Goal: Information Seeking & Learning: Learn about a topic

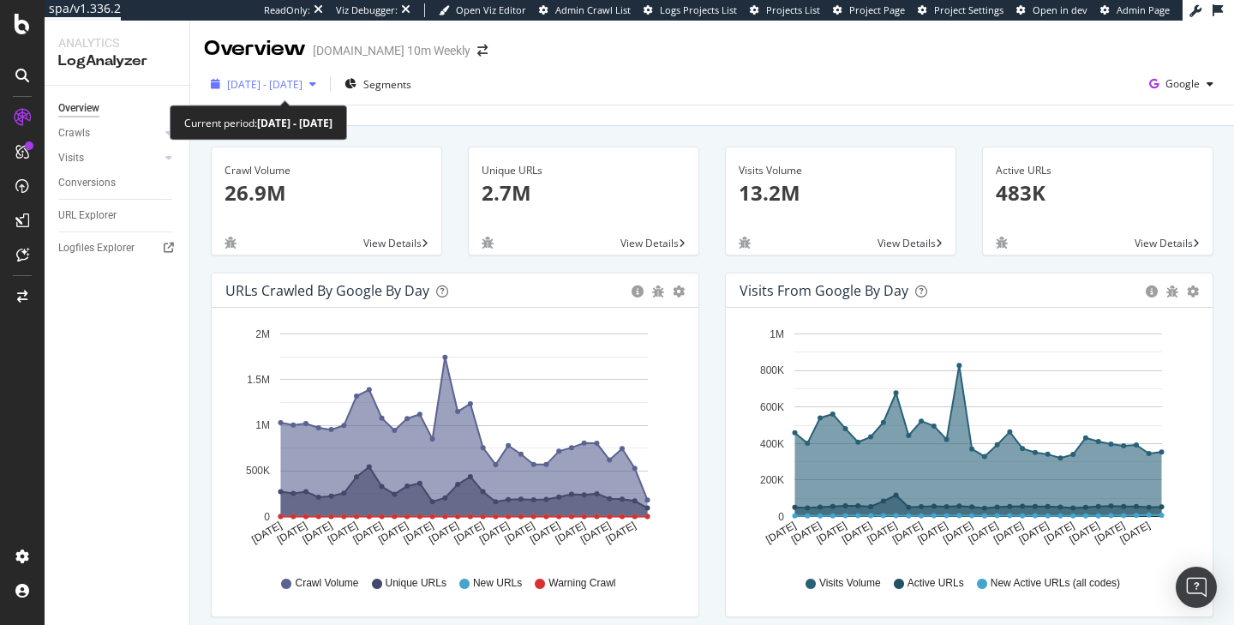
click at [266, 90] on span "2025 Jul. 18th - Aug. 16th" at bounding box center [264, 84] width 75 height 15
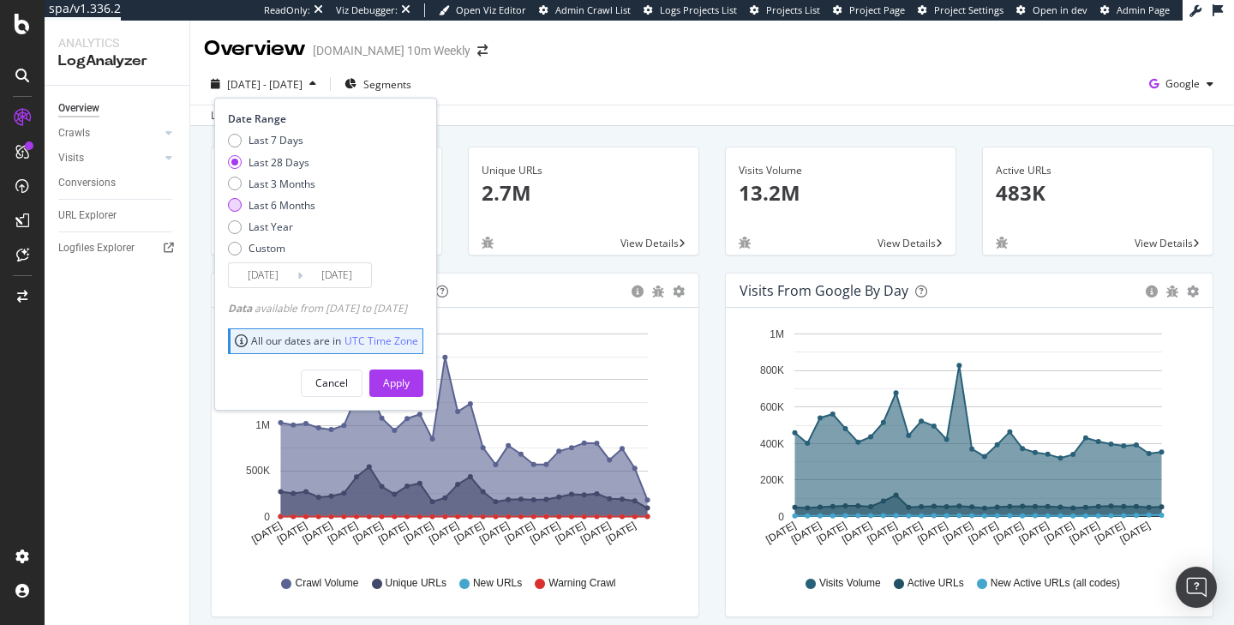
click at [272, 212] on div "Last 6 Months" at bounding box center [281, 205] width 67 height 15
type input "2025/02/17"
click at [407, 377] on button "Apply" at bounding box center [396, 382] width 54 height 27
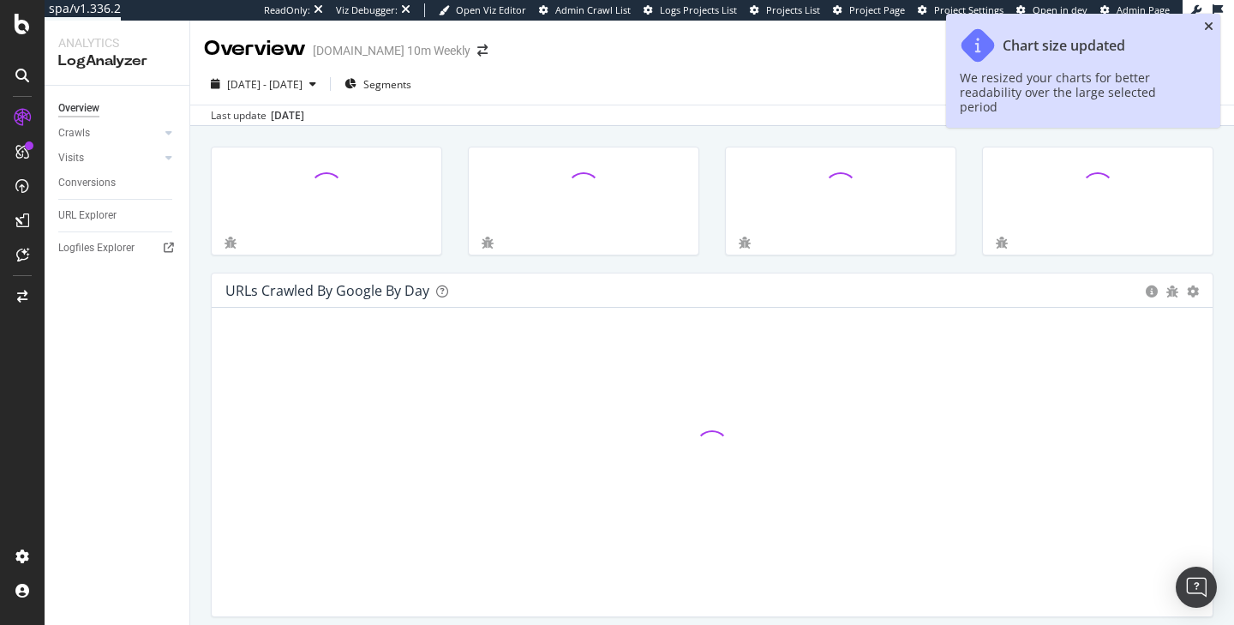
click at [1210, 29] on icon "close toast" at bounding box center [1208, 27] width 9 height 12
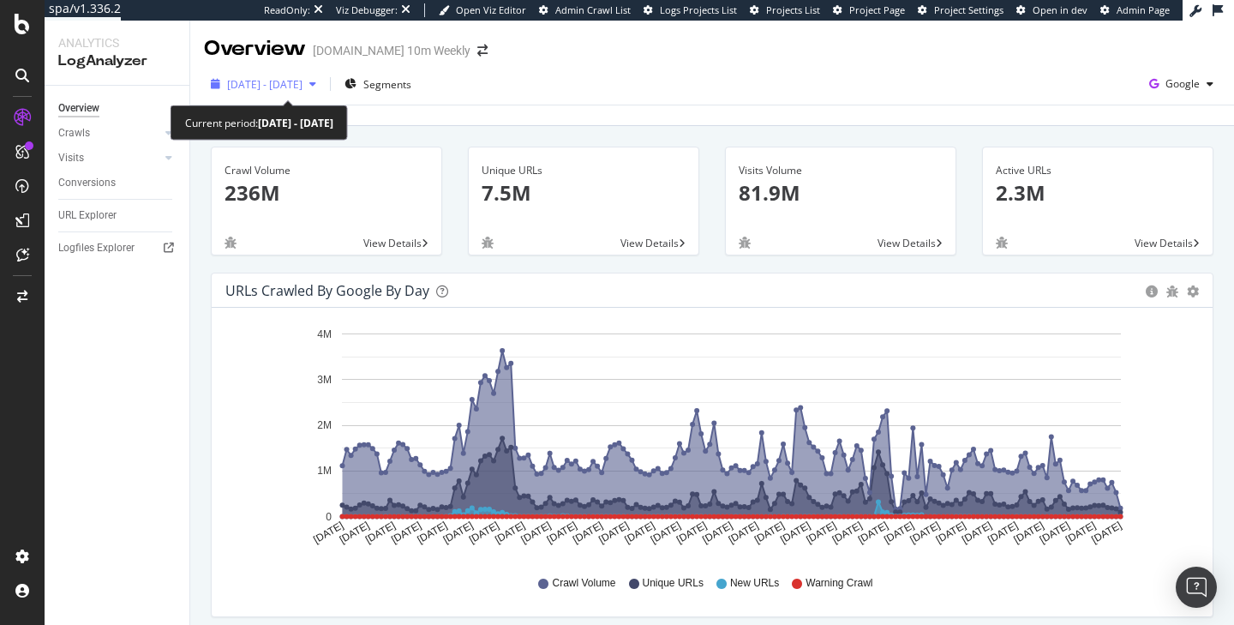
click at [291, 75] on div "2025 Feb. 17th - Aug. 16th" at bounding box center [263, 84] width 119 height 26
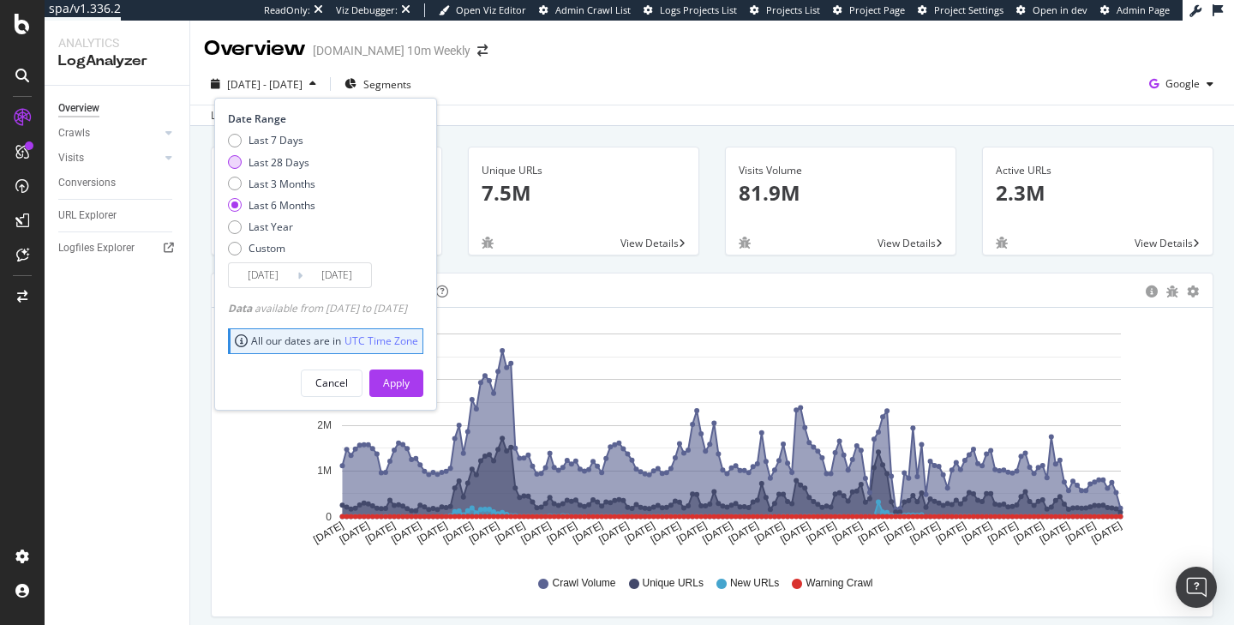
click at [295, 161] on div "Last 28 Days" at bounding box center [278, 162] width 61 height 15
type input "2025/07/20"
click at [410, 386] on div "Apply" at bounding box center [396, 382] width 27 height 15
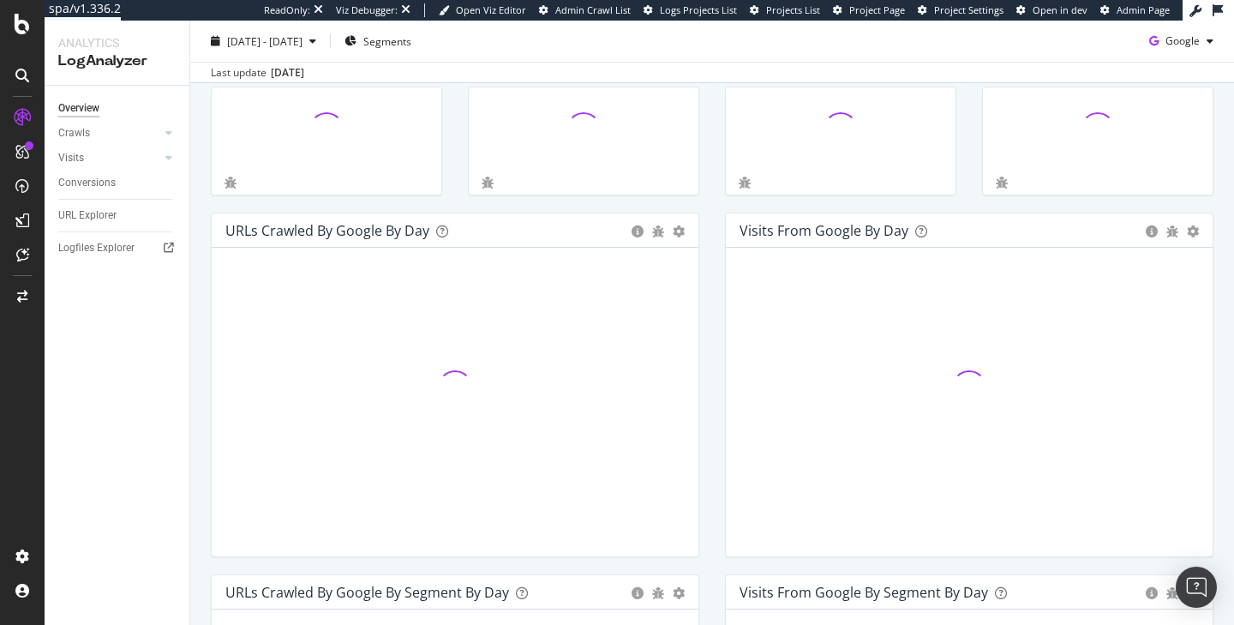
scroll to position [61, 0]
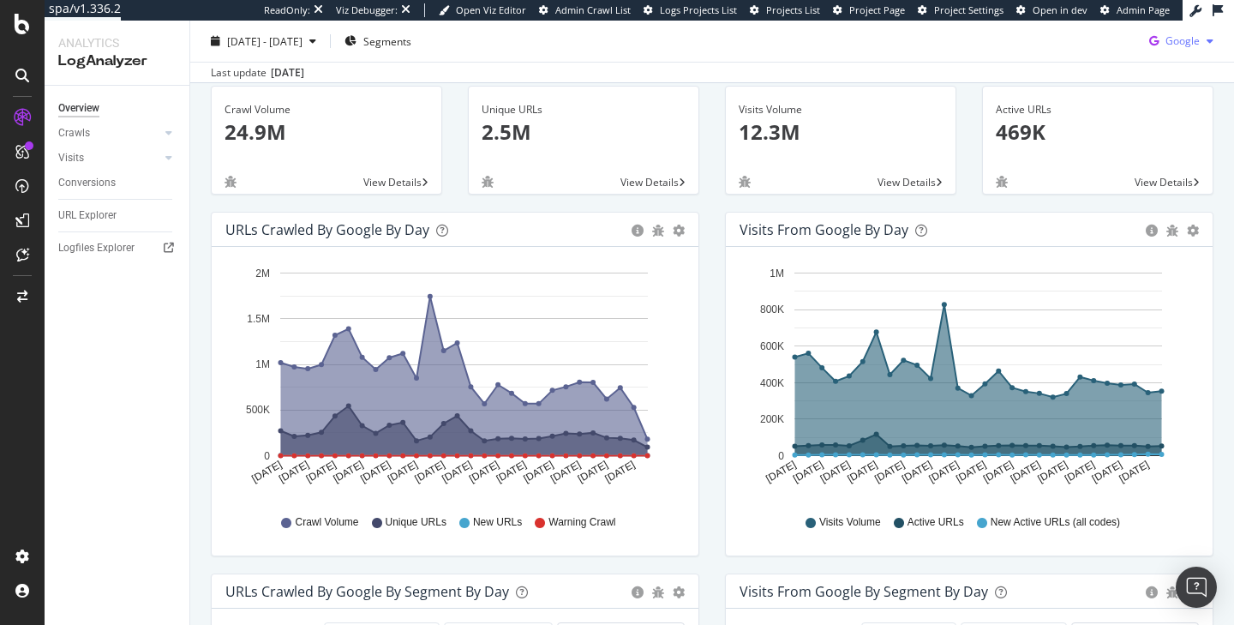
click at [1169, 39] on span "Google" at bounding box center [1182, 40] width 34 height 15
click at [1156, 146] on span "OpenAI" at bounding box center [1182, 138] width 63 height 15
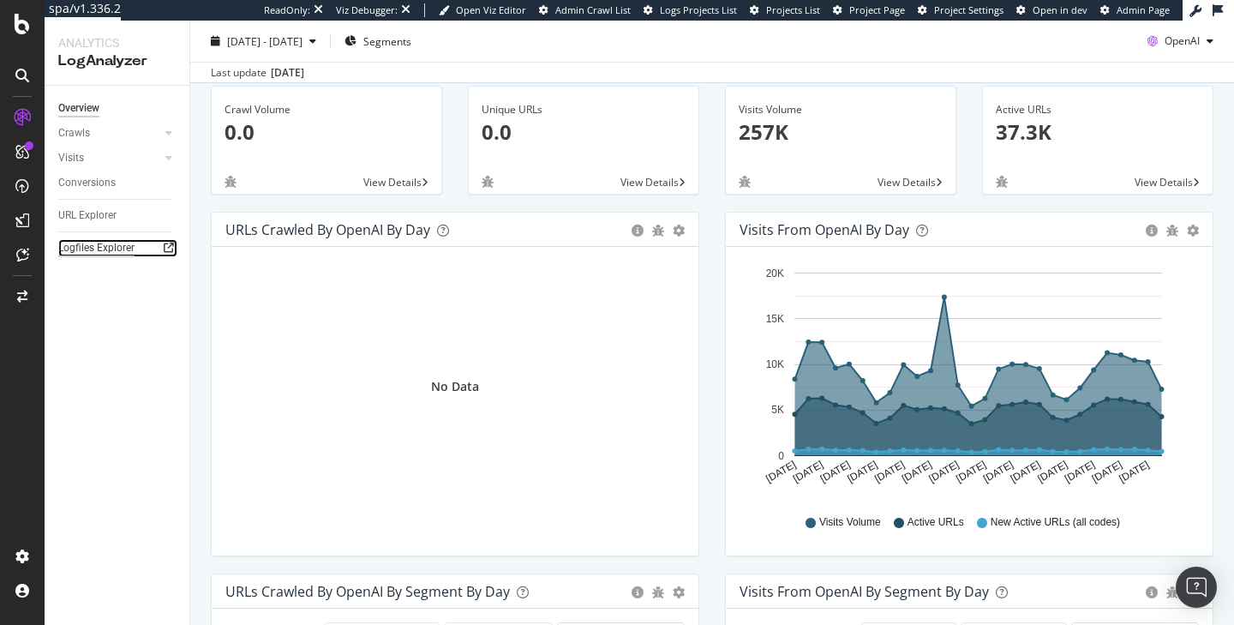
click at [122, 249] on div "Logfiles Explorer" at bounding box center [96, 248] width 76 height 18
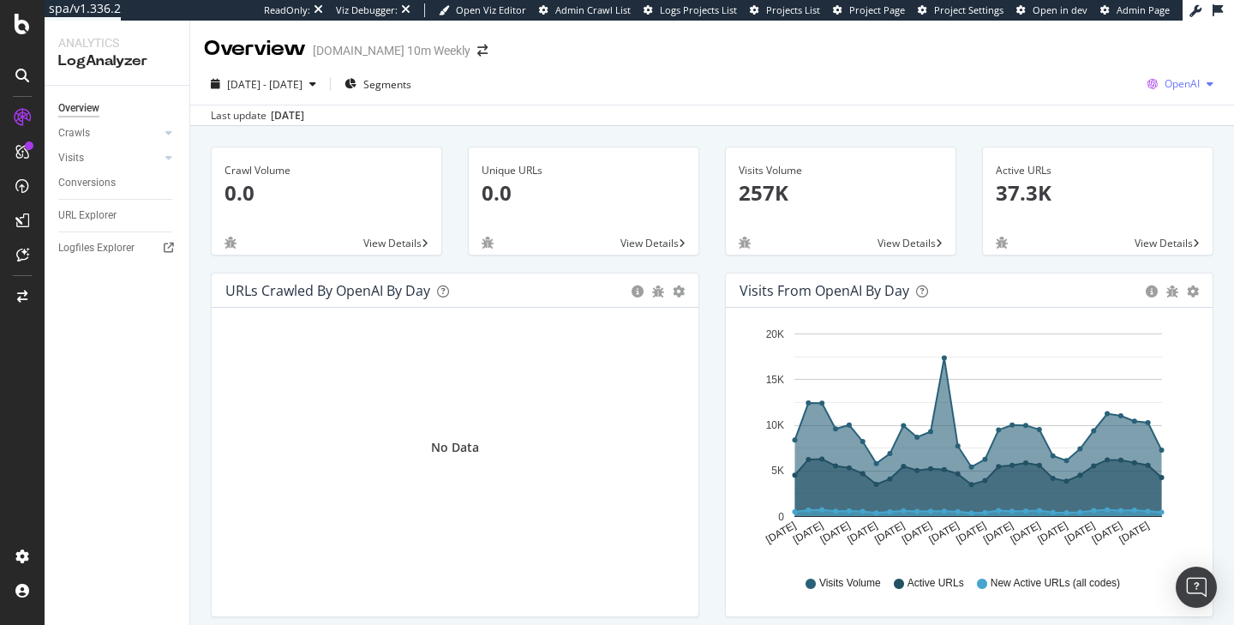
click at [1203, 83] on div "button" at bounding box center [1209, 84] width 21 height 10
click at [1080, 128] on span "Other AI Bots" at bounding box center [1093, 131] width 63 height 15
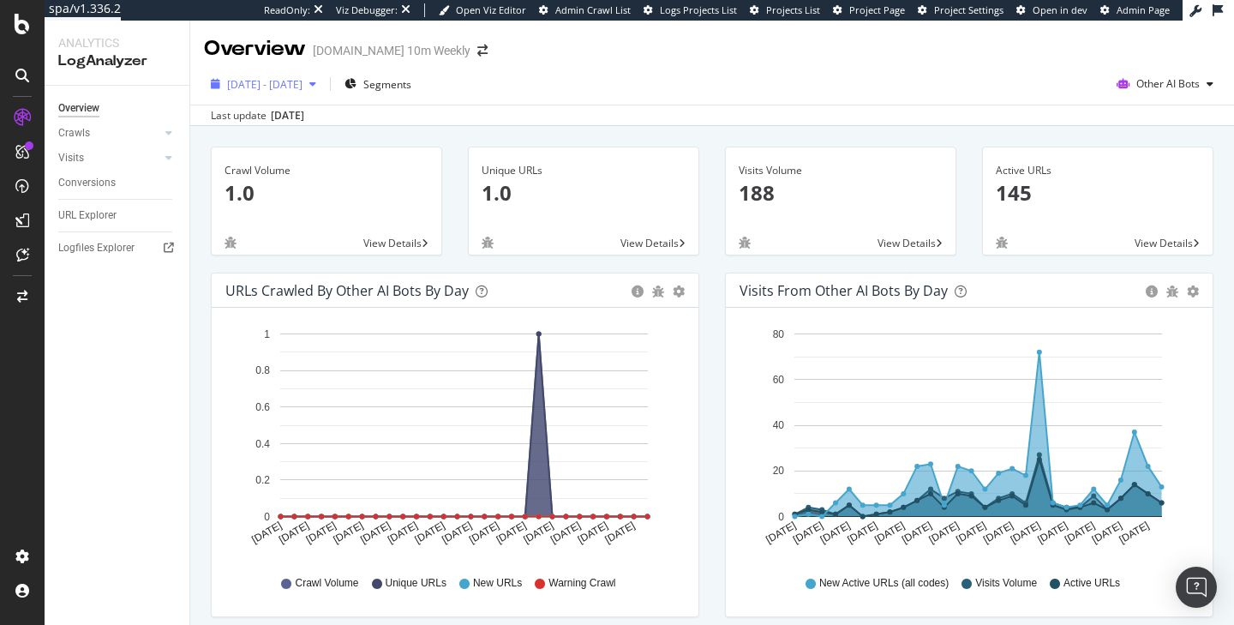
click at [302, 88] on span "2025 Jul. 20th - Aug. 16th" at bounding box center [264, 84] width 75 height 15
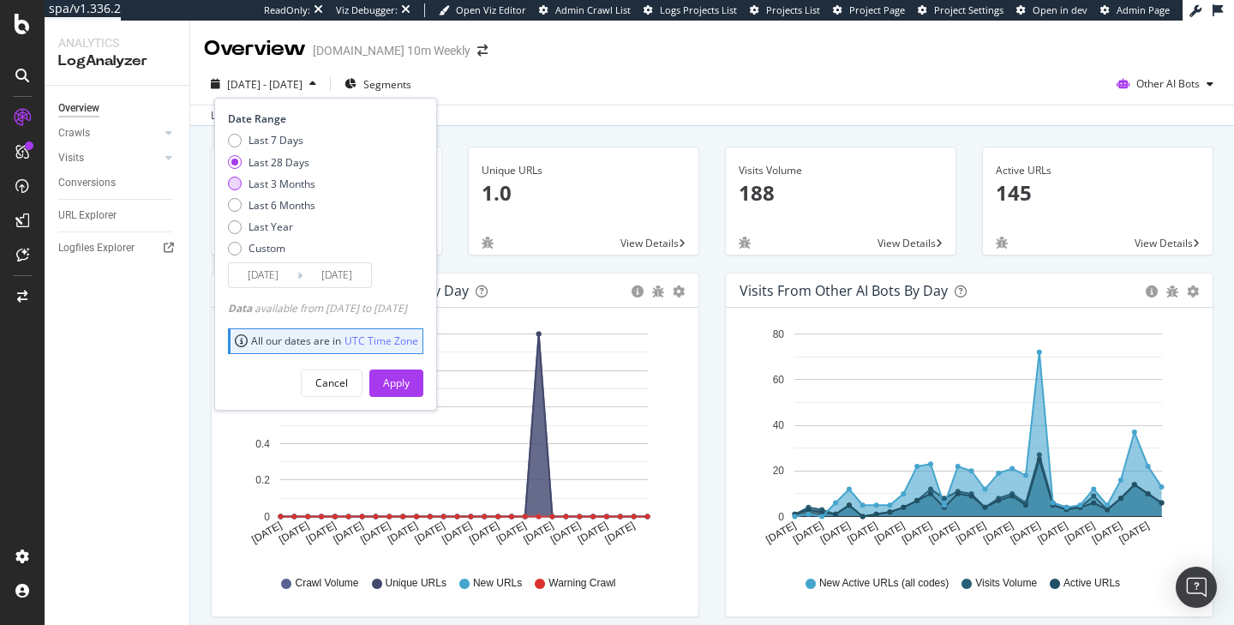
click at [284, 182] on div "Last 3 Months" at bounding box center [281, 183] width 67 height 15
type input "2025/05/17"
click at [410, 380] on div "Apply" at bounding box center [396, 382] width 27 height 15
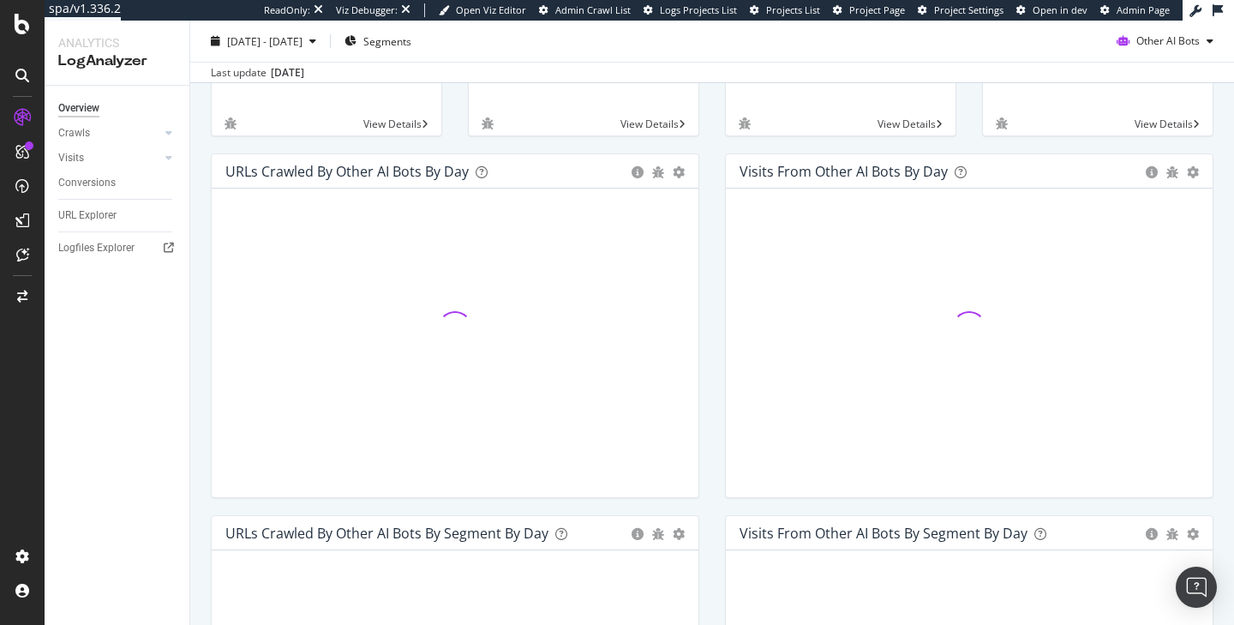
scroll to position [123, 0]
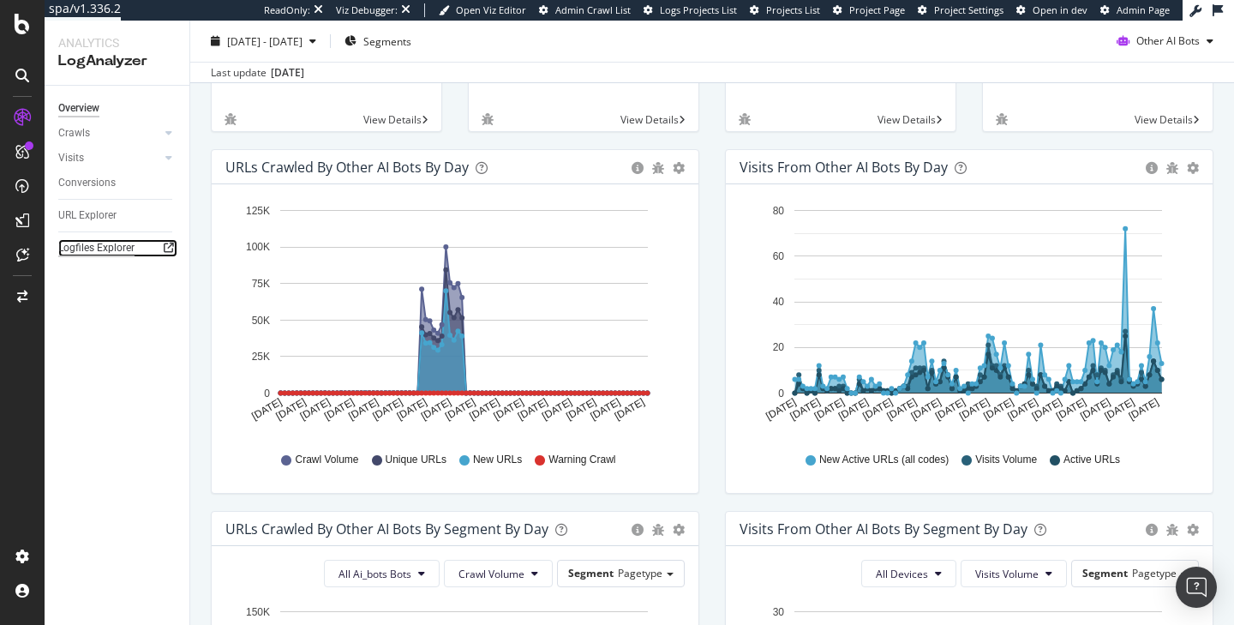
click at [99, 253] on div "Logfiles Explorer" at bounding box center [96, 248] width 76 height 18
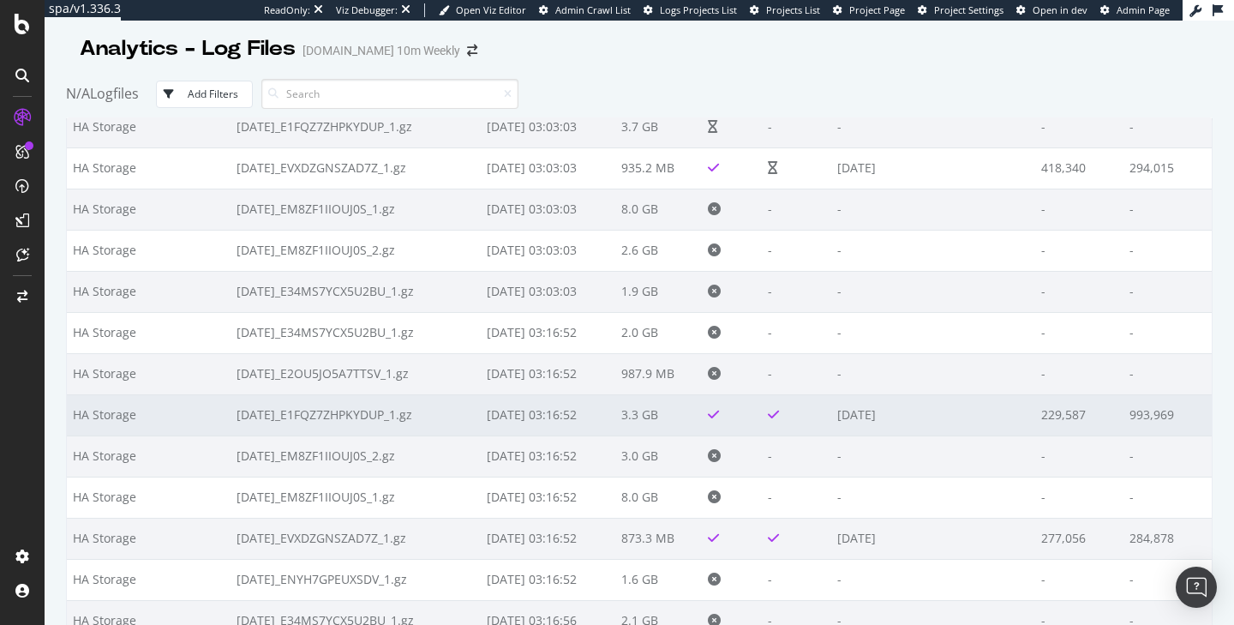
click at [803, 419] on td at bounding box center [797, 414] width 70 height 41
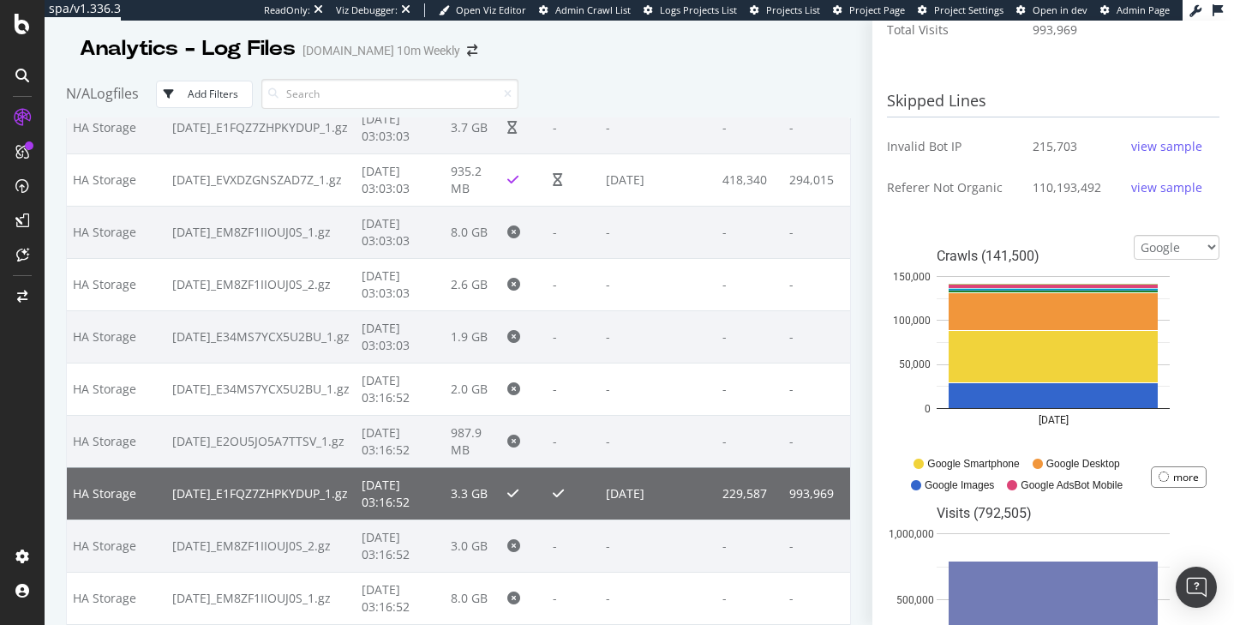
scroll to position [553, 0]
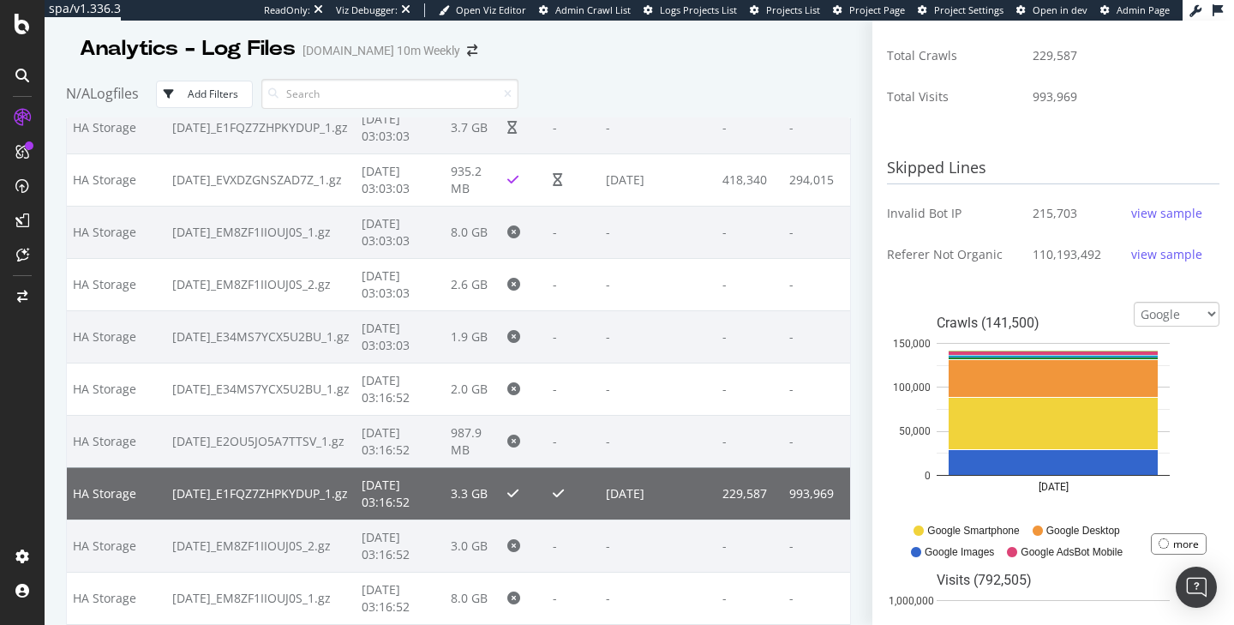
click at [1169, 219] on div "view sample" at bounding box center [1166, 213] width 71 height 17
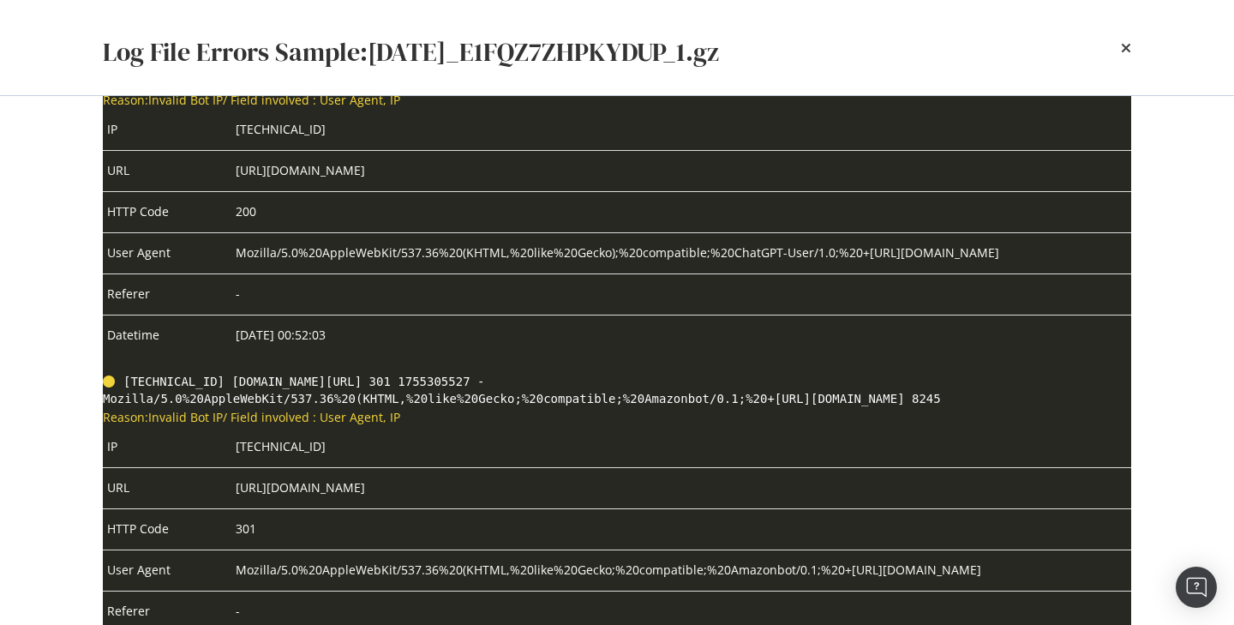
scroll to position [8087, 0]
drag, startPoint x: 410, startPoint y: 262, endPoint x: 114, endPoint y: 213, distance: 299.6
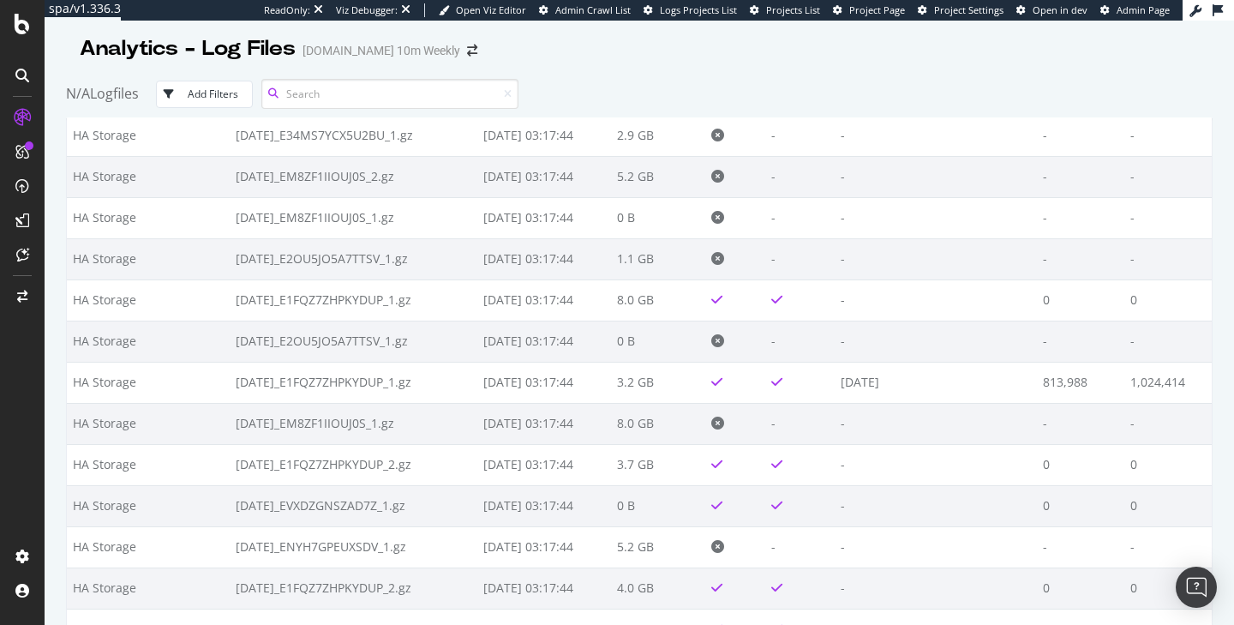
scroll to position [5936, 0]
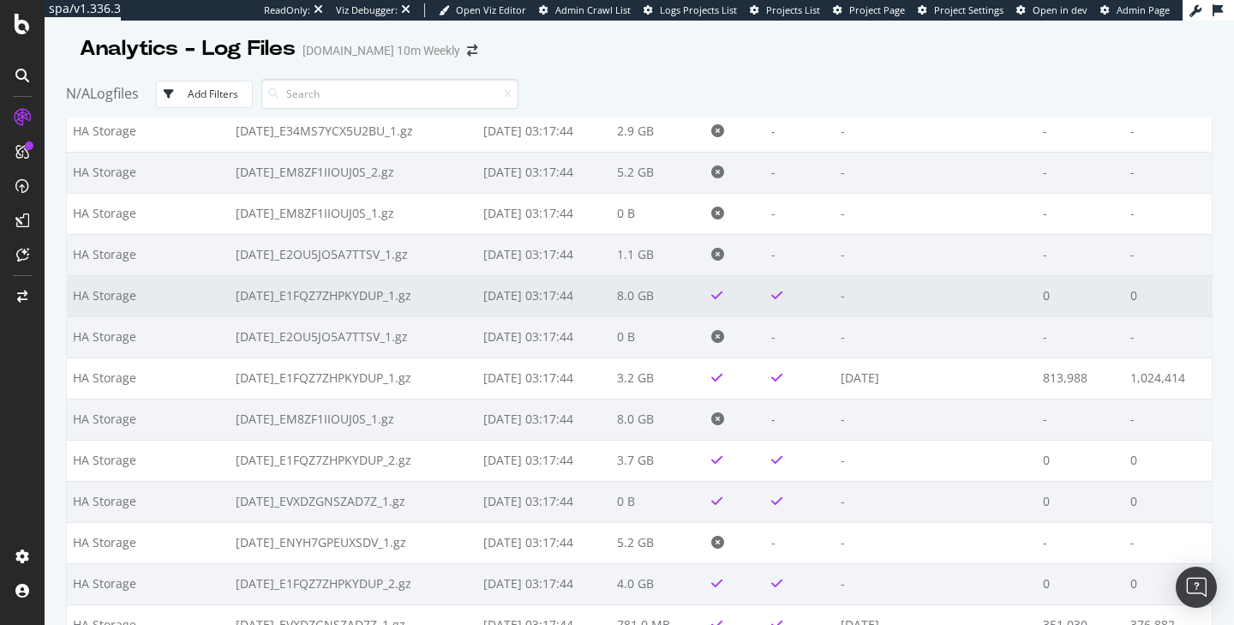
click at [449, 291] on td "2025-06-28_E1FQZ7ZHPKYDUP_1.gz" at bounding box center [354, 295] width 248 height 41
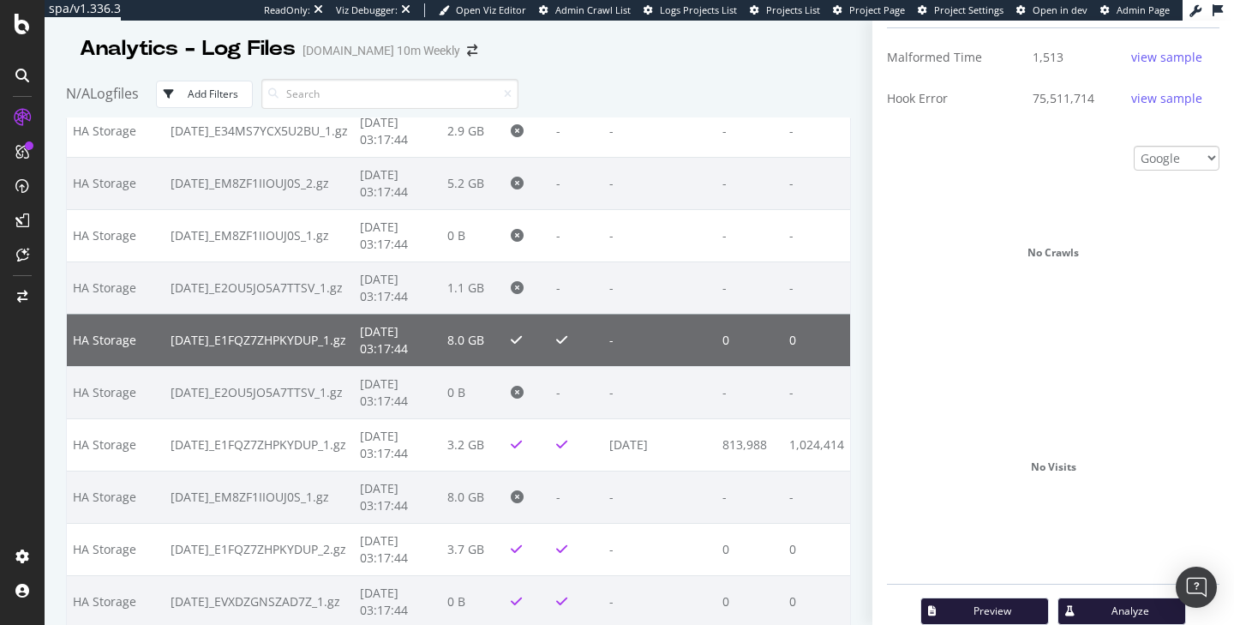
scroll to position [694, 0]
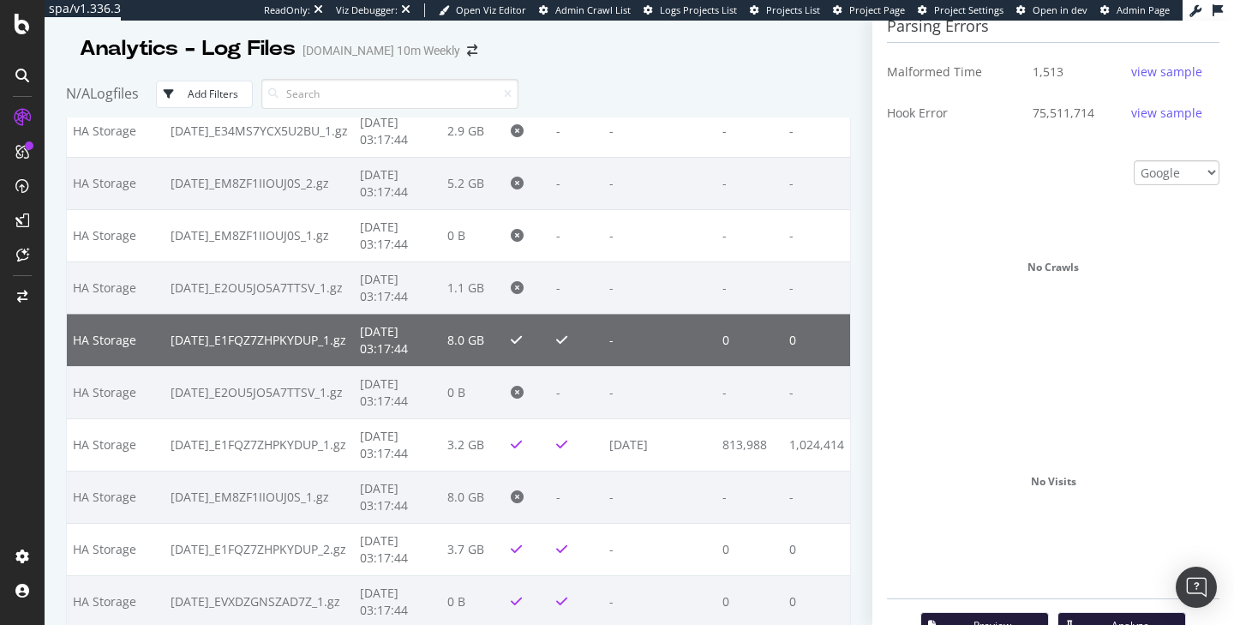
click at [1169, 105] on div "view sample" at bounding box center [1166, 113] width 71 height 17
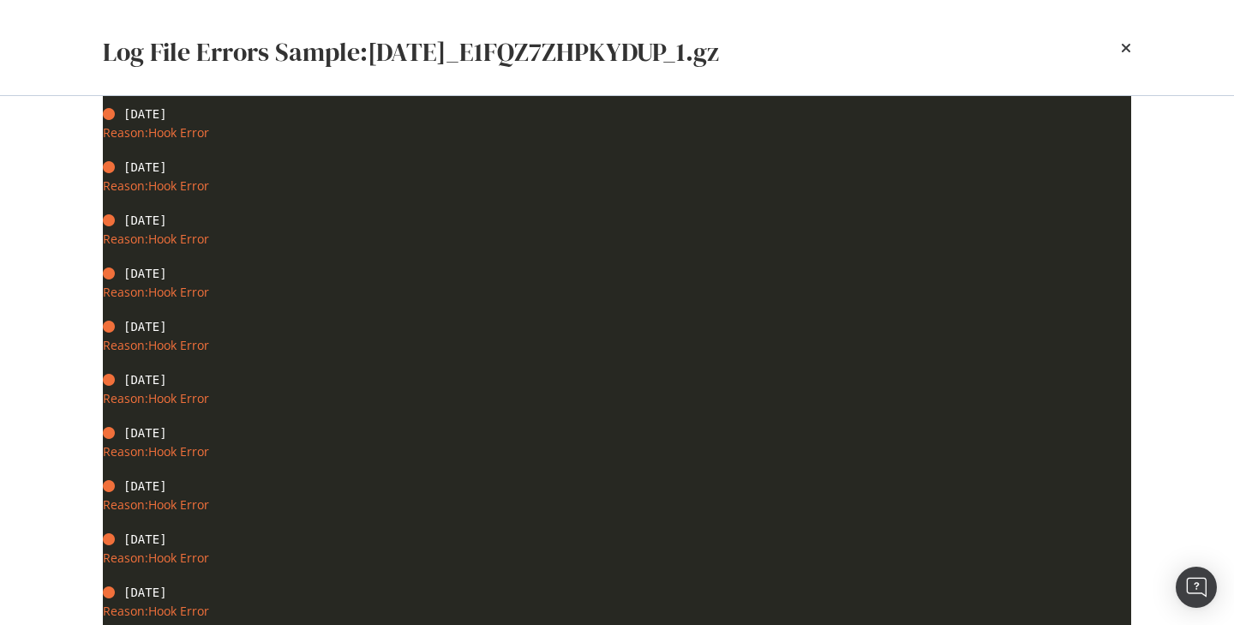
scroll to position [0, 0]
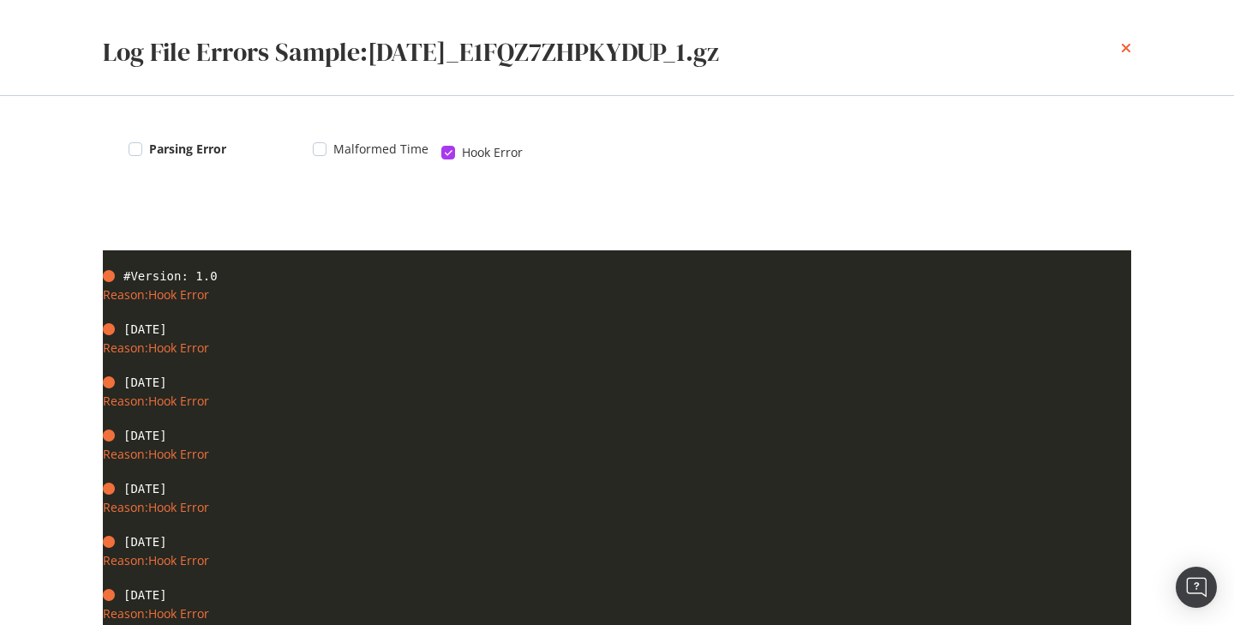
click at [1128, 44] on icon "times" at bounding box center [1126, 48] width 10 height 14
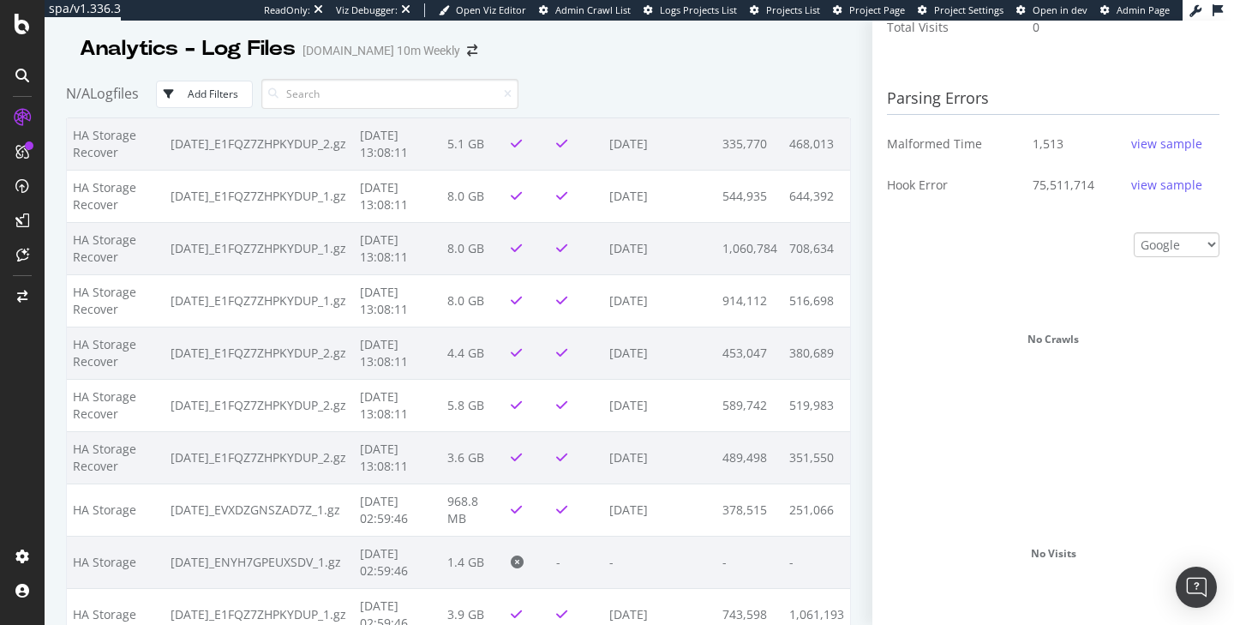
scroll to position [3389, 0]
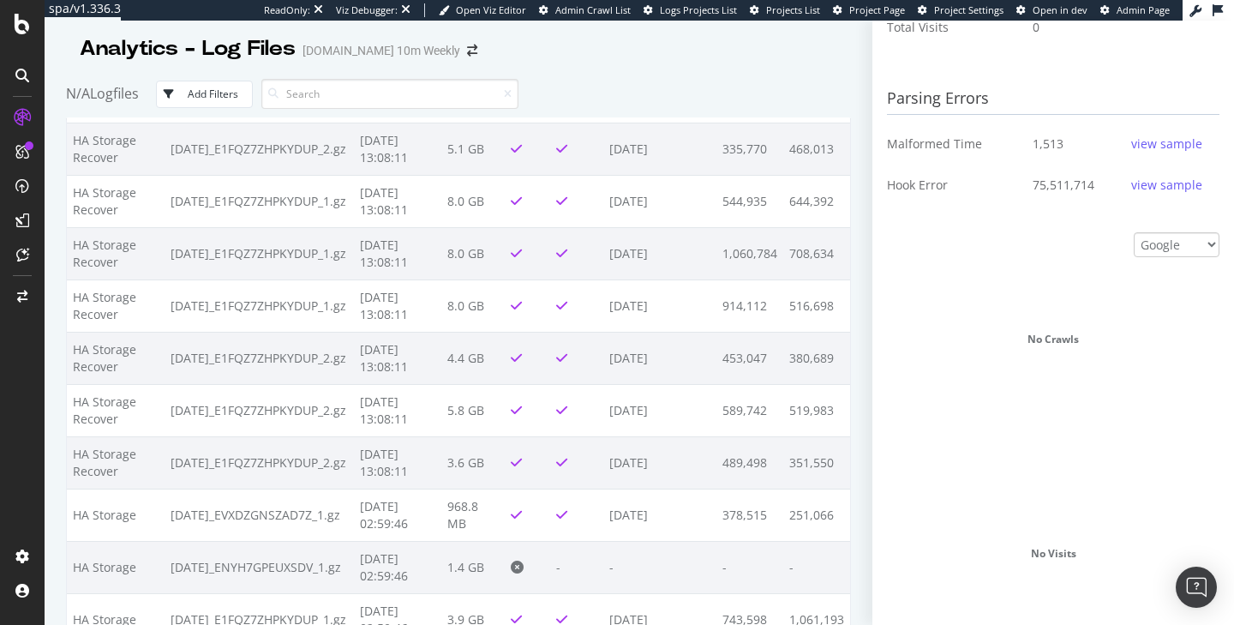
click at [227, 88] on div "Add Filters" at bounding box center [213, 94] width 51 height 15
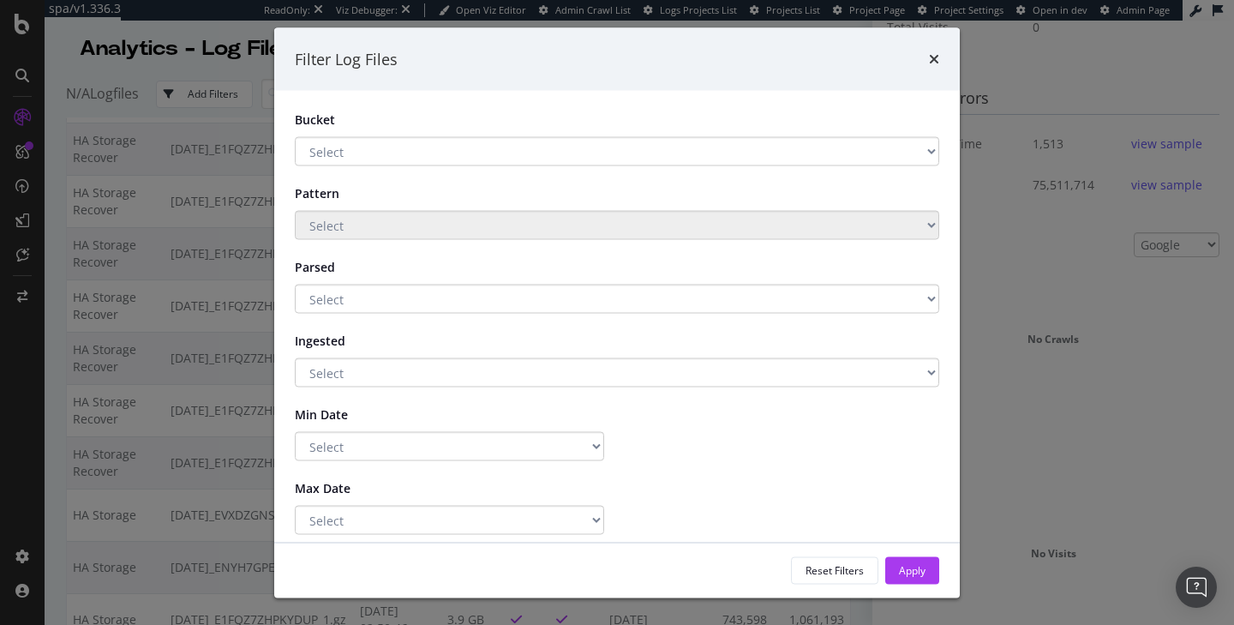
click at [325, 147] on select "Select HA Storage Recover HA Storage Main Storage" at bounding box center [617, 151] width 644 height 29
select select "32de9317-cd74-4c36-9d7c-3682c33df20e"
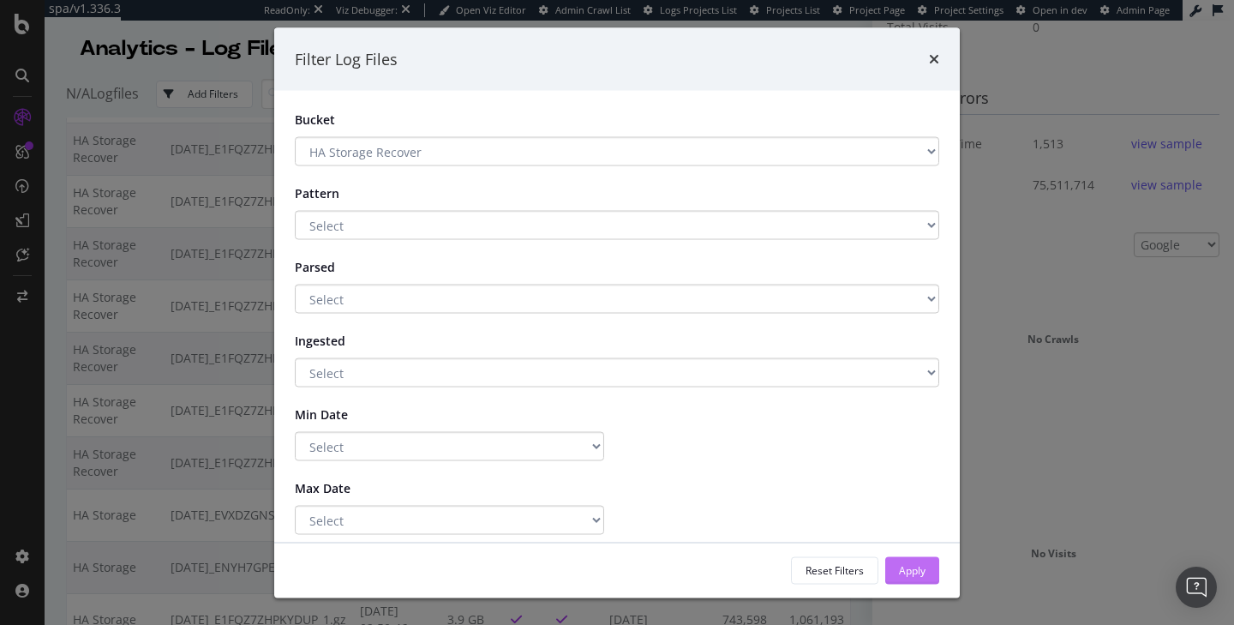
click at [894, 577] on button "Apply" at bounding box center [912, 569] width 54 height 27
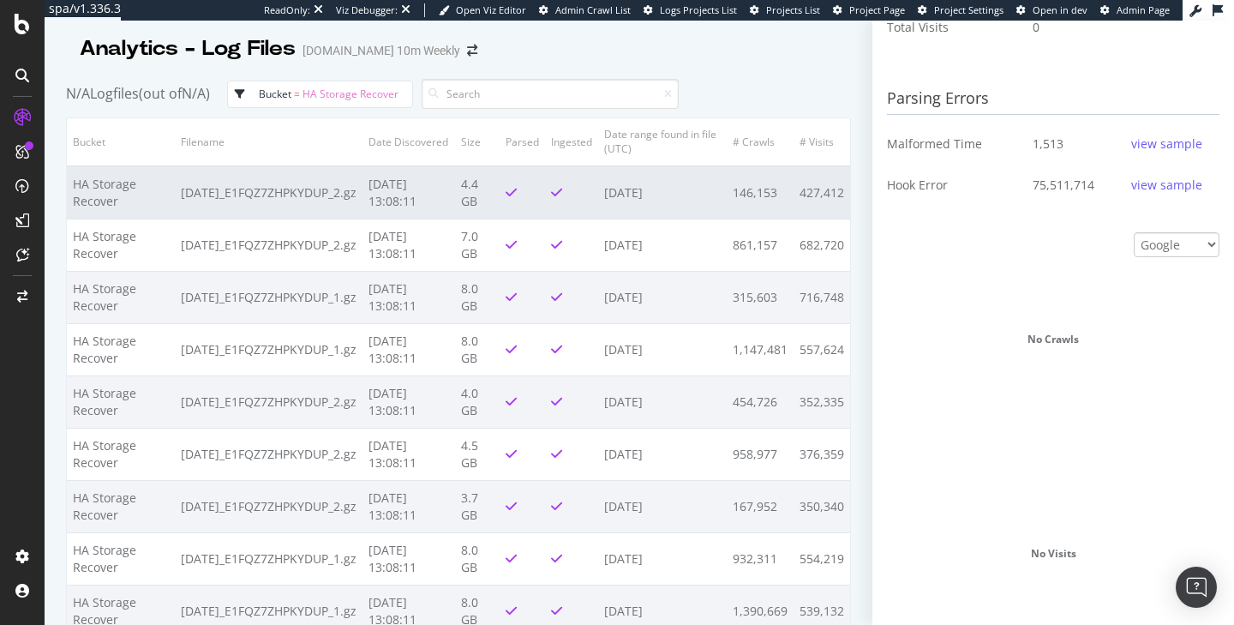
click at [472, 209] on td "4.4 GB" at bounding box center [477, 192] width 45 height 53
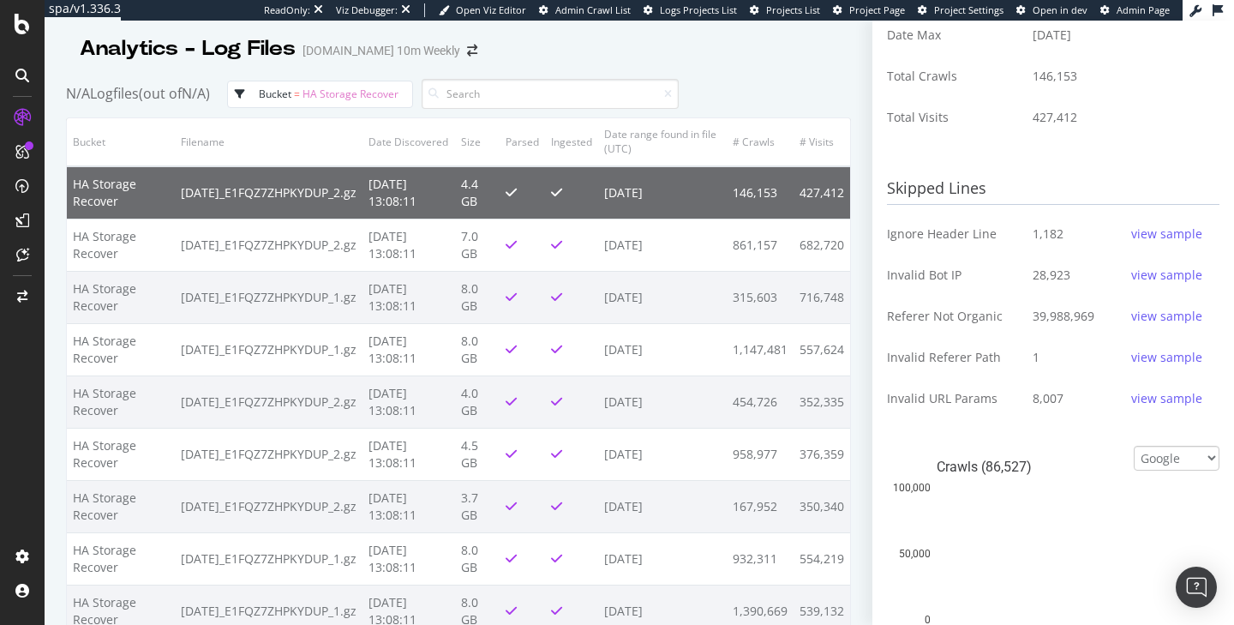
scroll to position [520, 0]
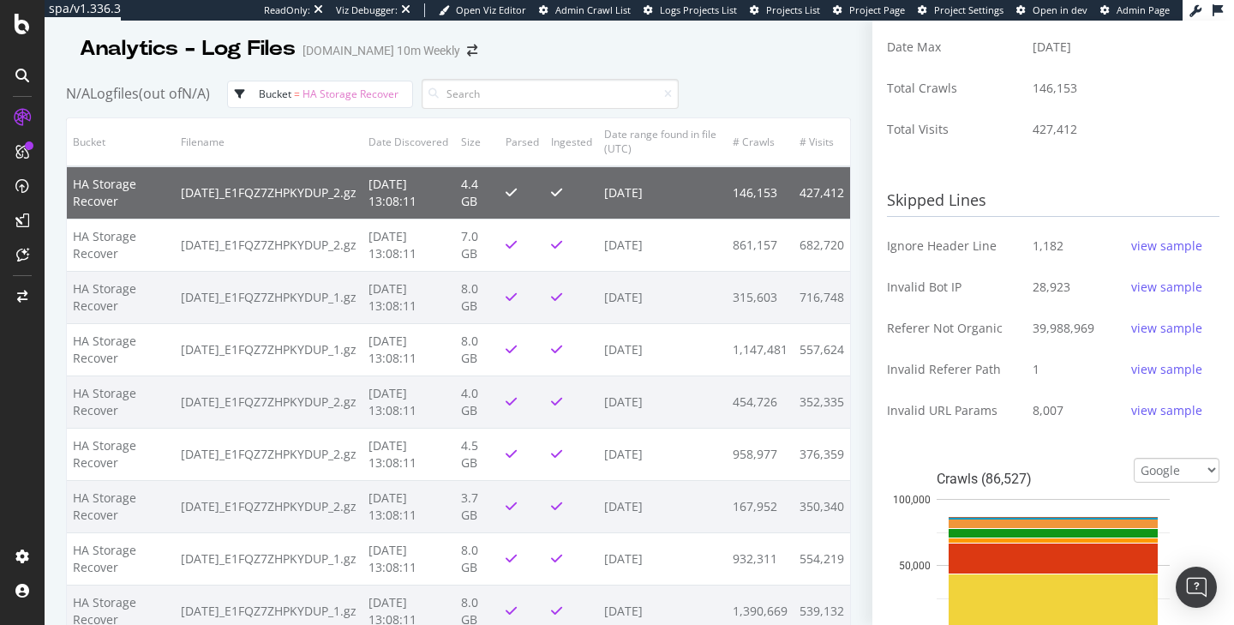
click at [1179, 295] on div "view sample" at bounding box center [1166, 286] width 71 height 27
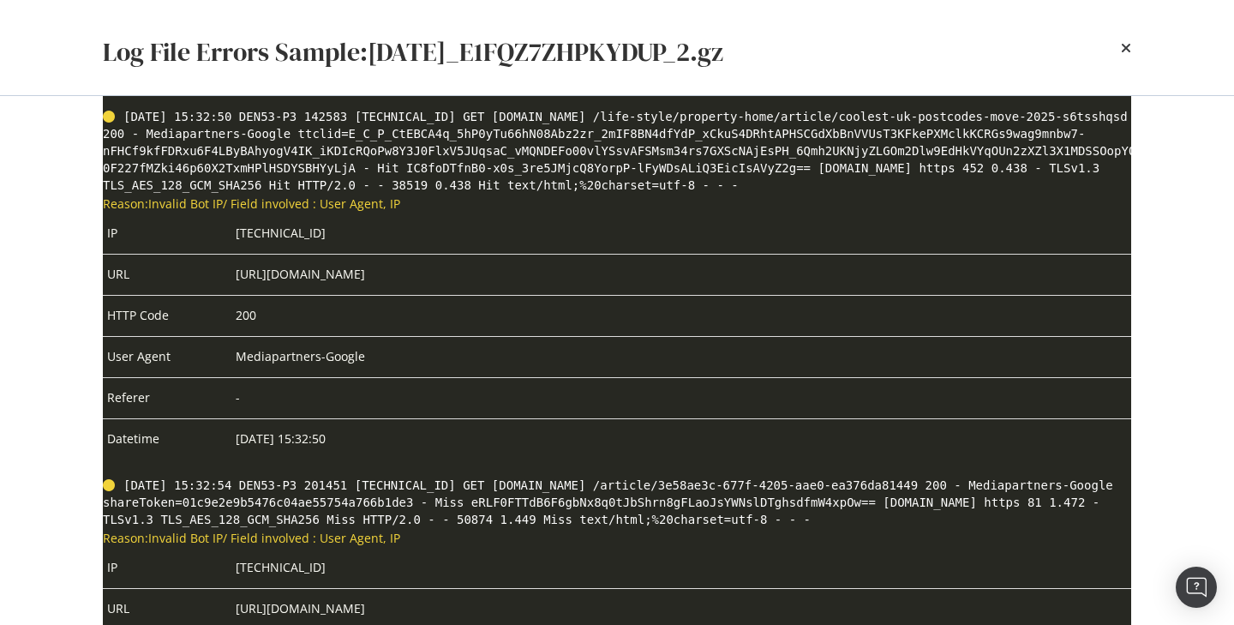
scroll to position [13851, 0]
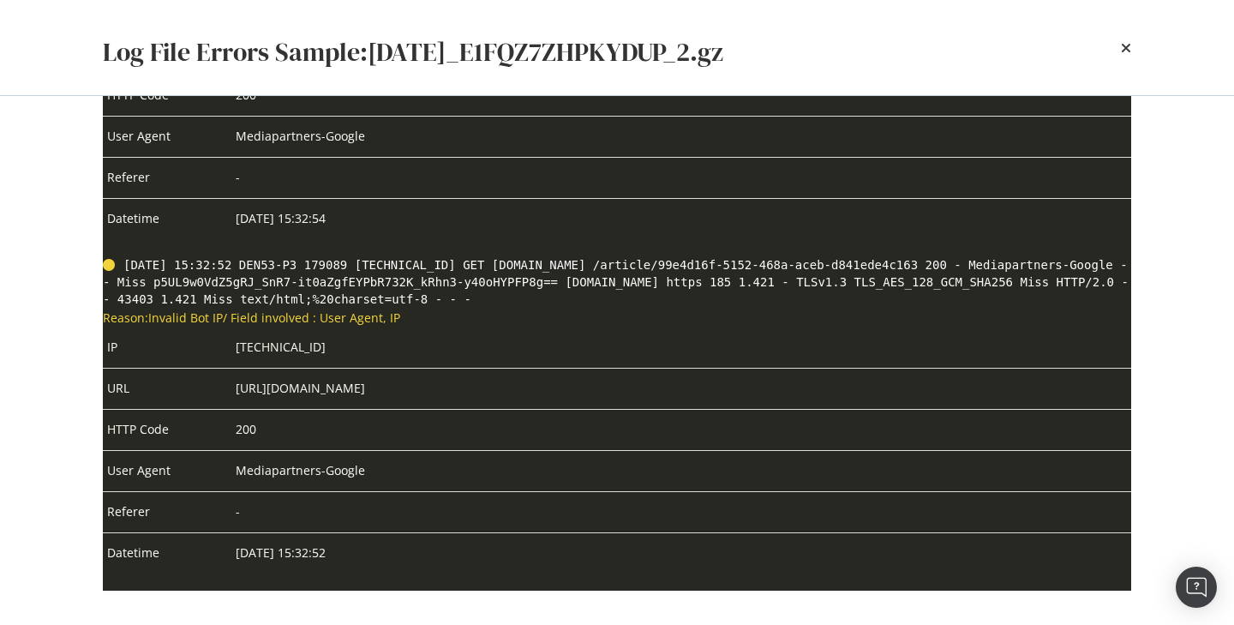
click at [502, 413] on td "200" at bounding box center [681, 429] width 900 height 41
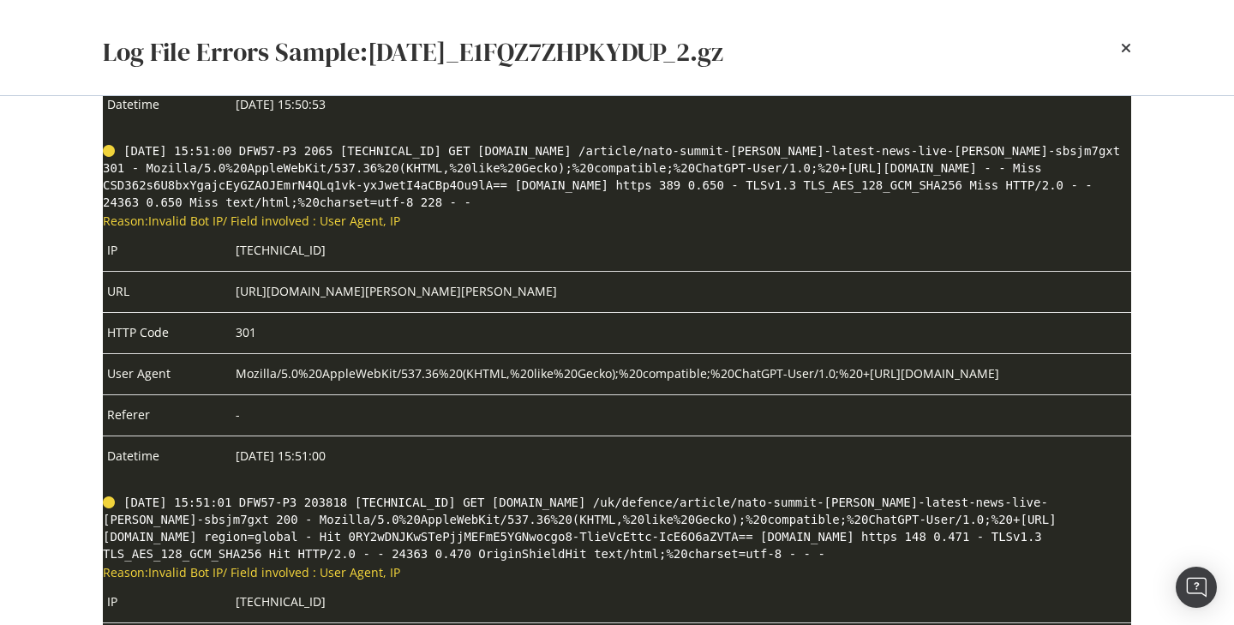
scroll to position [4687, 0]
drag, startPoint x: 322, startPoint y: 334, endPoint x: 221, endPoint y: 334, distance: 101.1
click at [221, 272] on tr "IP 23.98.142.181" at bounding box center [617, 250] width 1028 height 41
copy tr "23.98.142.181"
click at [1129, 56] on div "times" at bounding box center [1126, 48] width 10 height 54
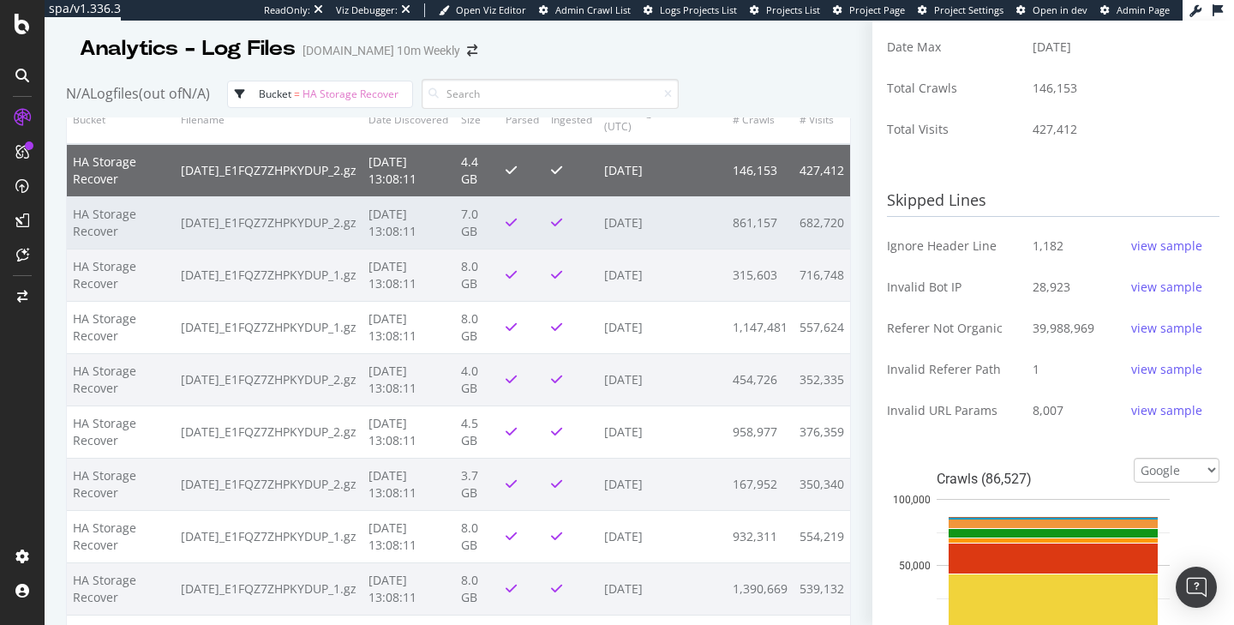
scroll to position [0, 0]
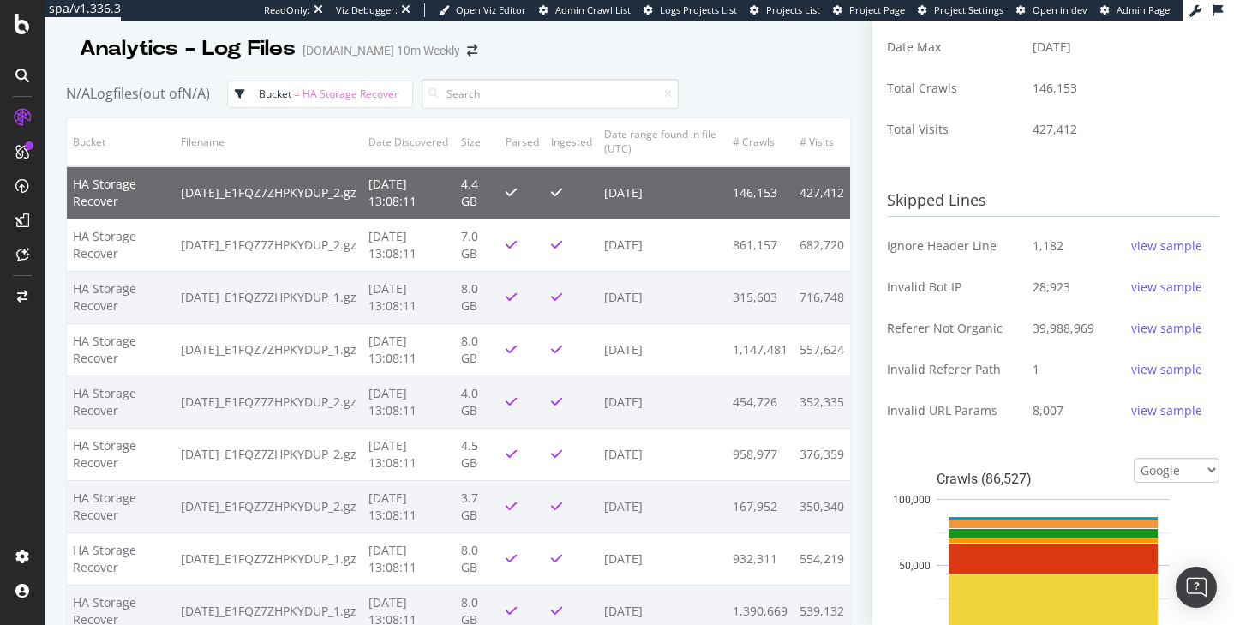
click at [316, 93] on span "HA Storage Recover" at bounding box center [350, 94] width 96 height 15
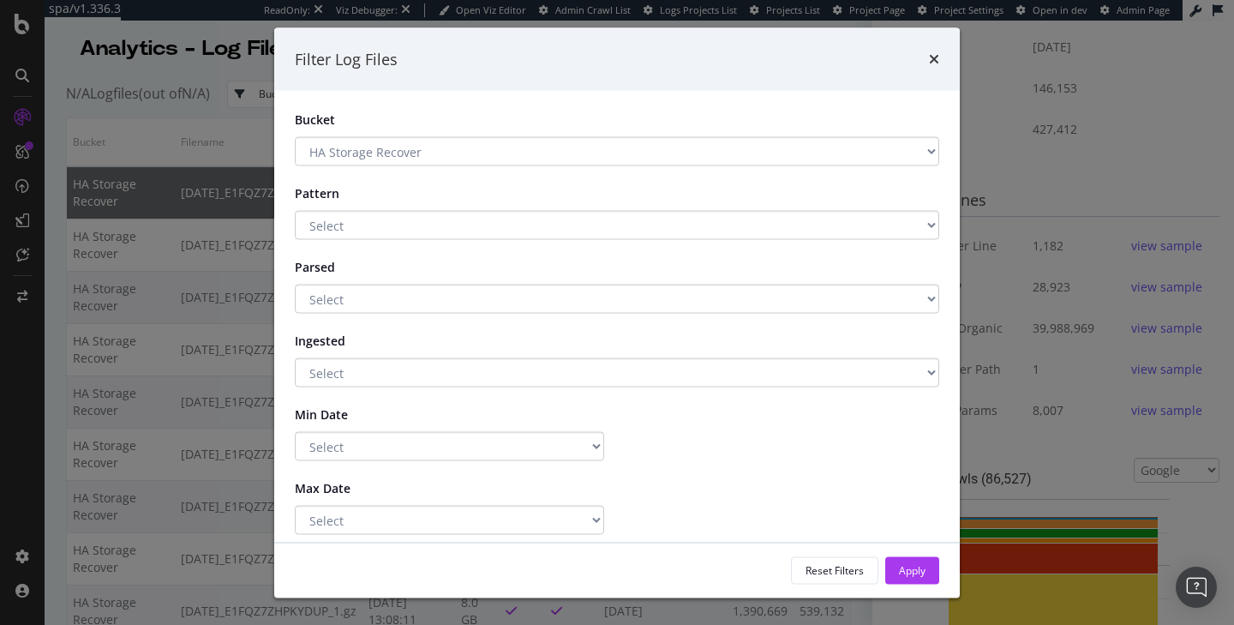
click at [332, 146] on select "Select HA Storage Recover HA Storage Main Storage" at bounding box center [617, 151] width 644 height 29
select select "268f774a-2403-4920-a4f2-dacd2b746a25"
click at [903, 557] on div "Apply" at bounding box center [912, 570] width 27 height 26
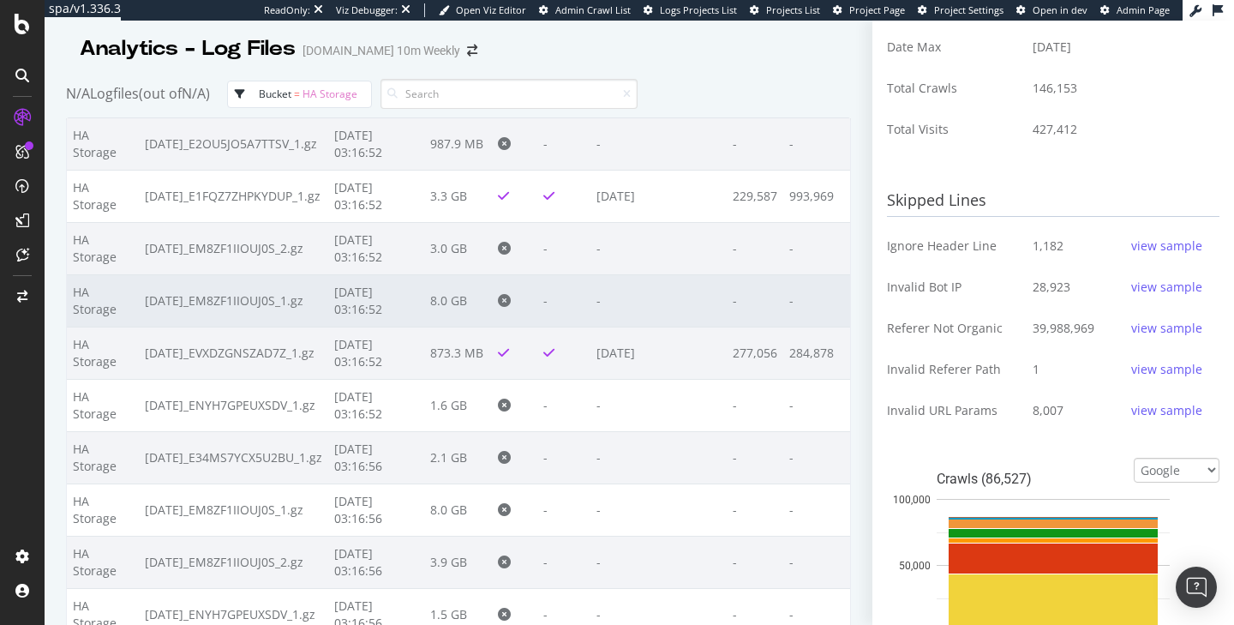
scroll to position [458, 0]
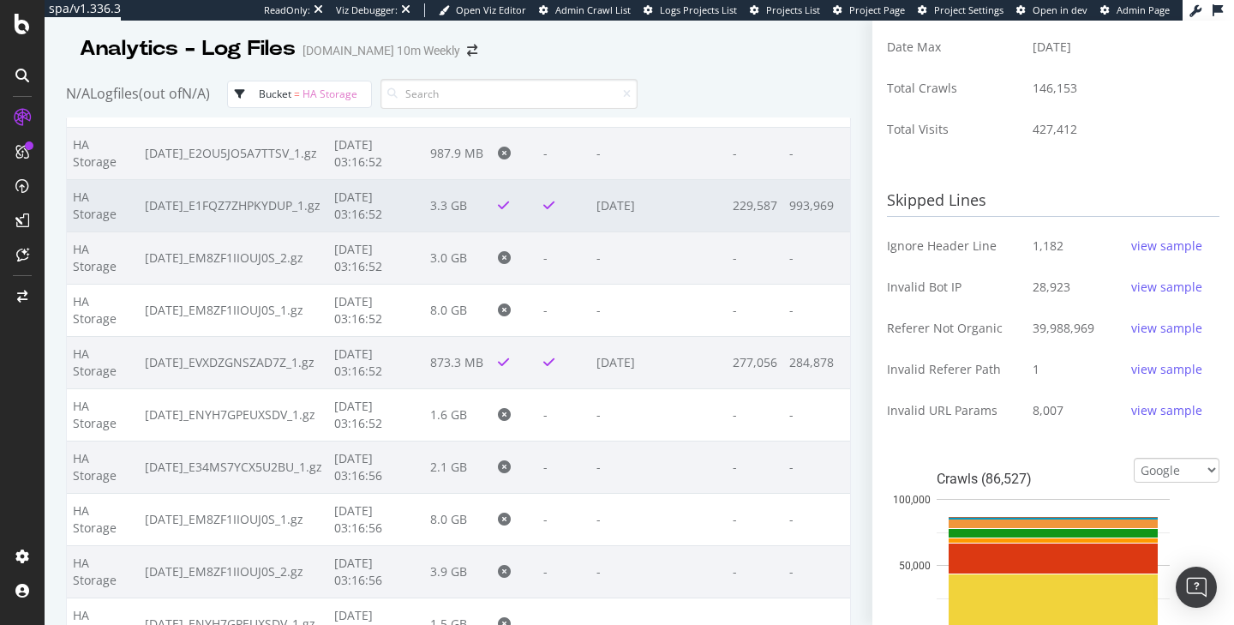
click at [444, 212] on td "3.3 GB" at bounding box center [458, 205] width 68 height 52
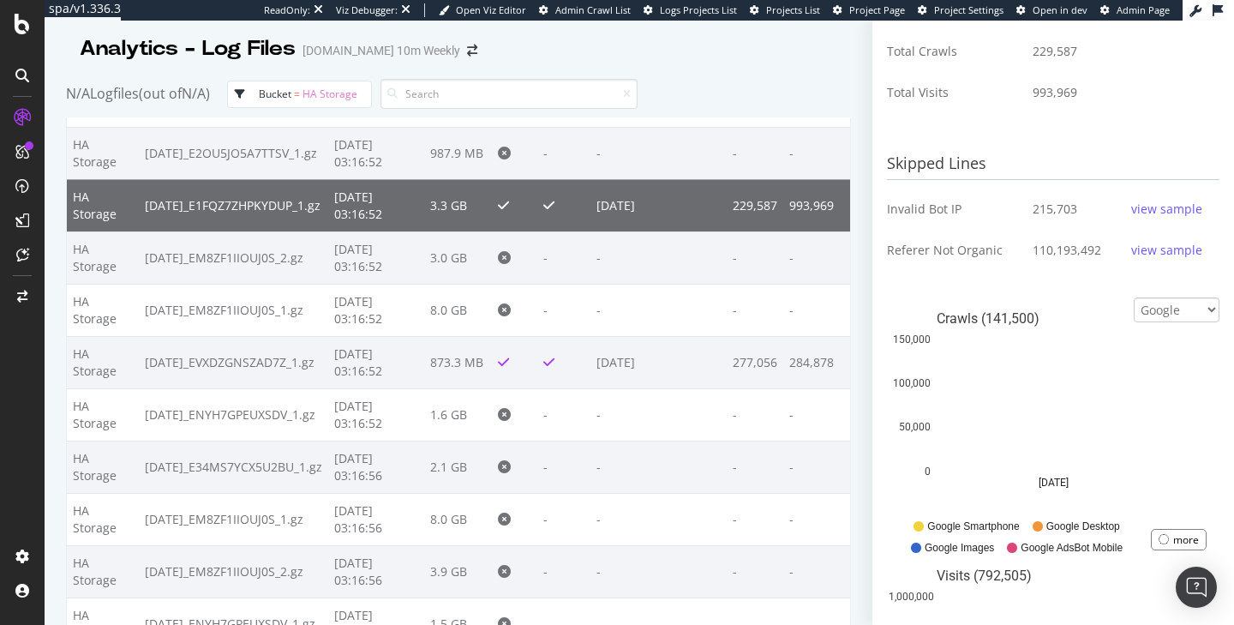
scroll to position [553, 0]
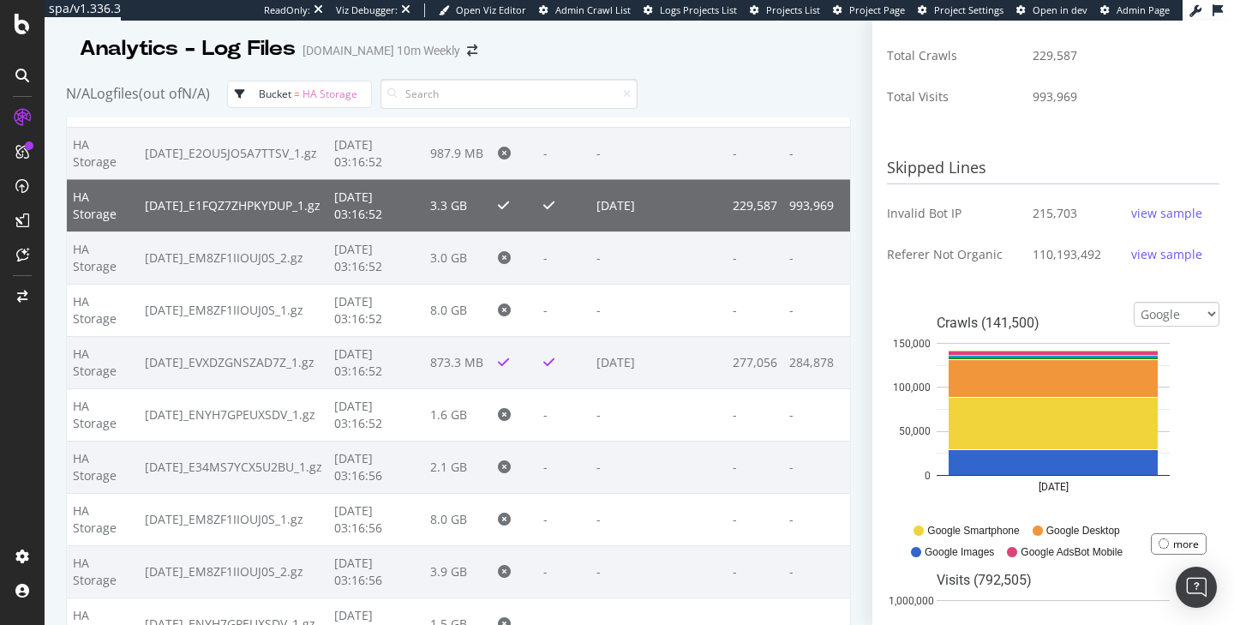
click at [1159, 208] on div "view sample" at bounding box center [1166, 213] width 71 height 17
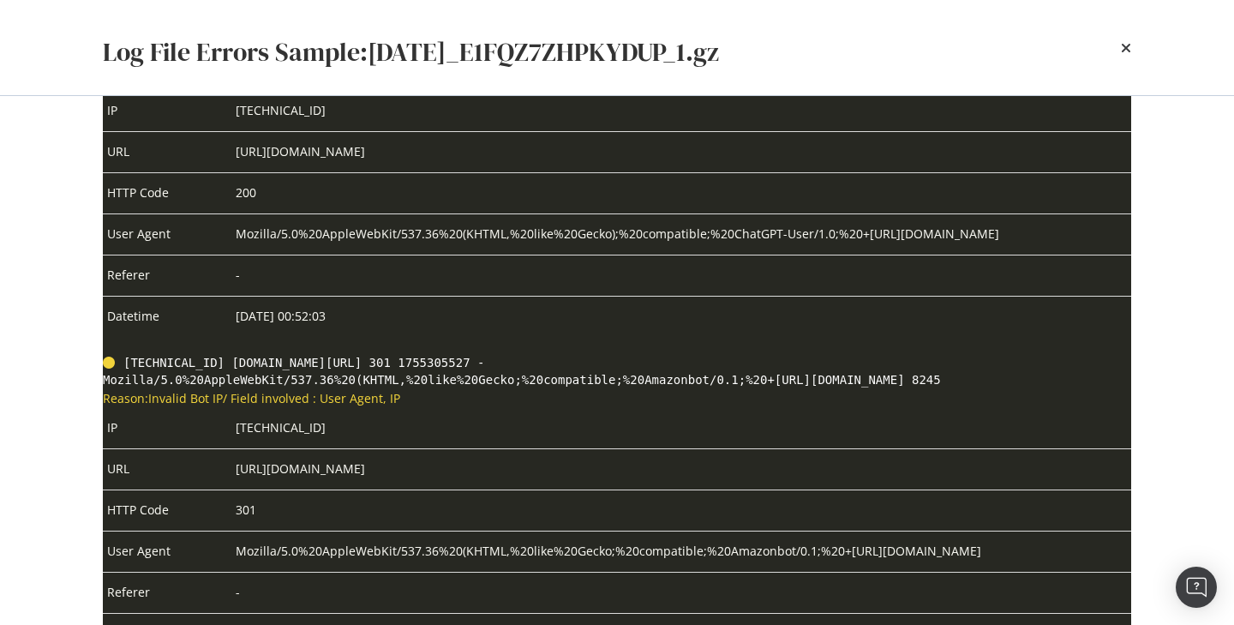
scroll to position [8110, 0]
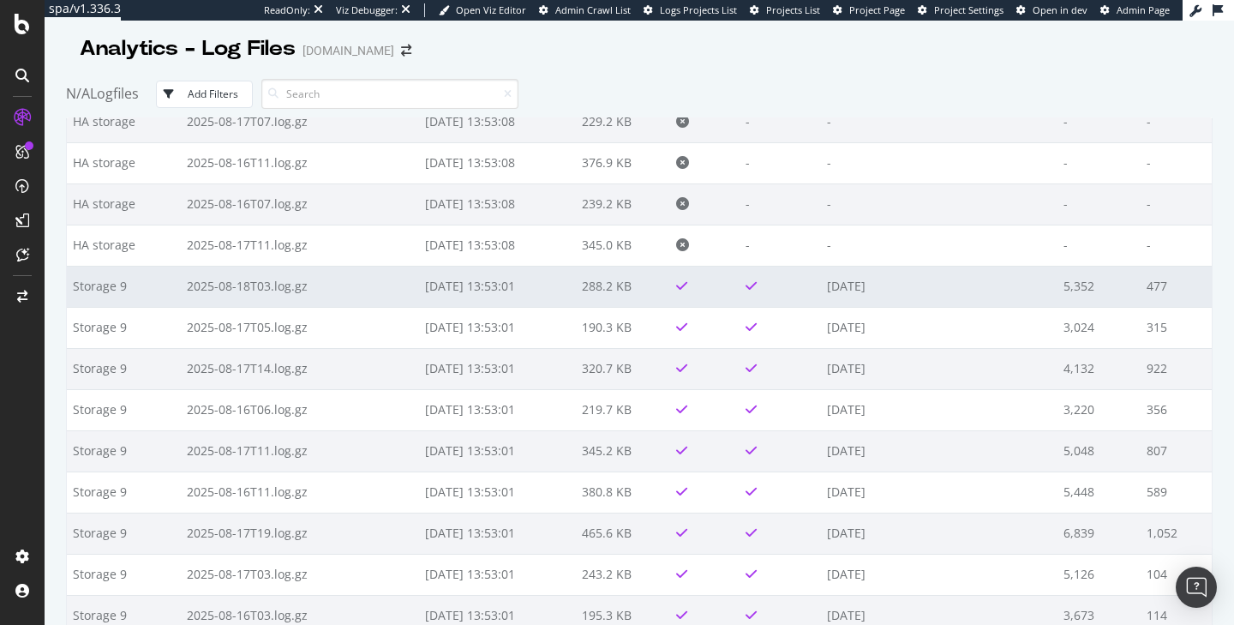
scroll to position [1916, 0]
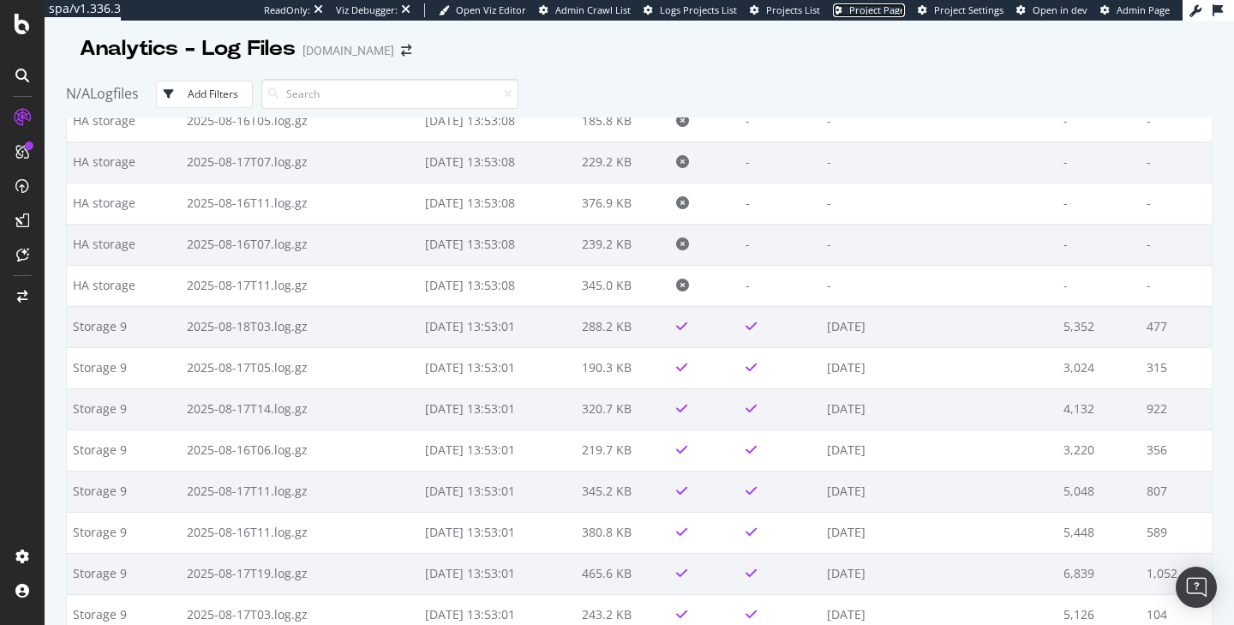
click at [876, 11] on span "Project Page" at bounding box center [877, 9] width 56 height 13
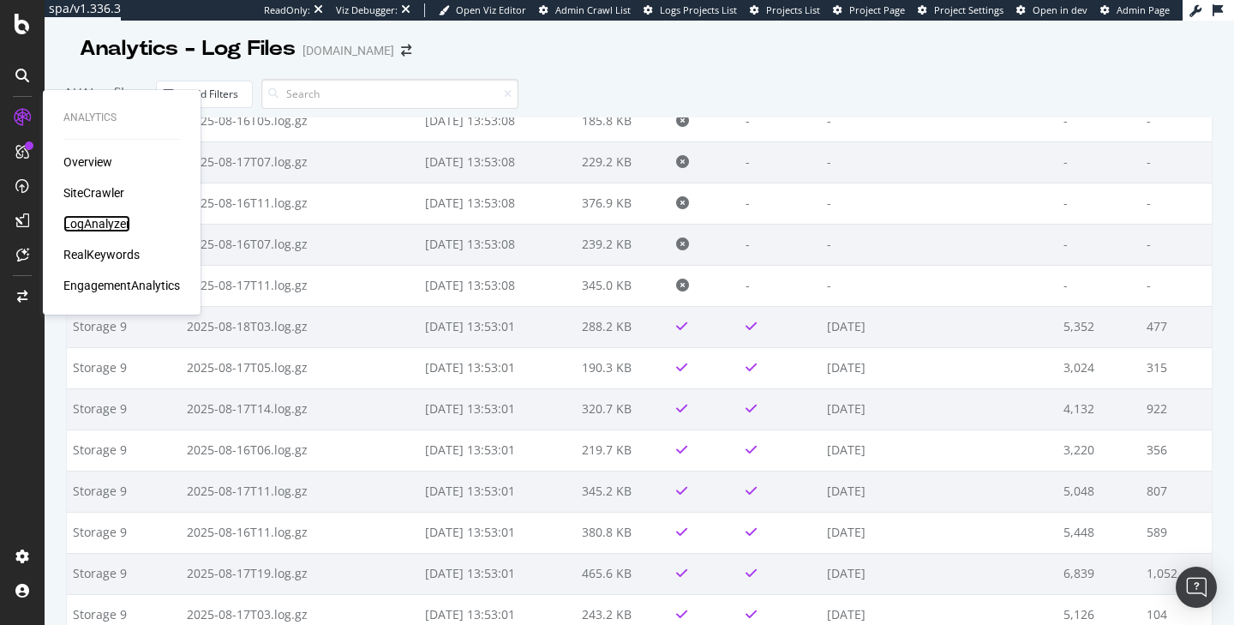
click at [111, 218] on div "LogAnalyzer" at bounding box center [96, 223] width 67 height 17
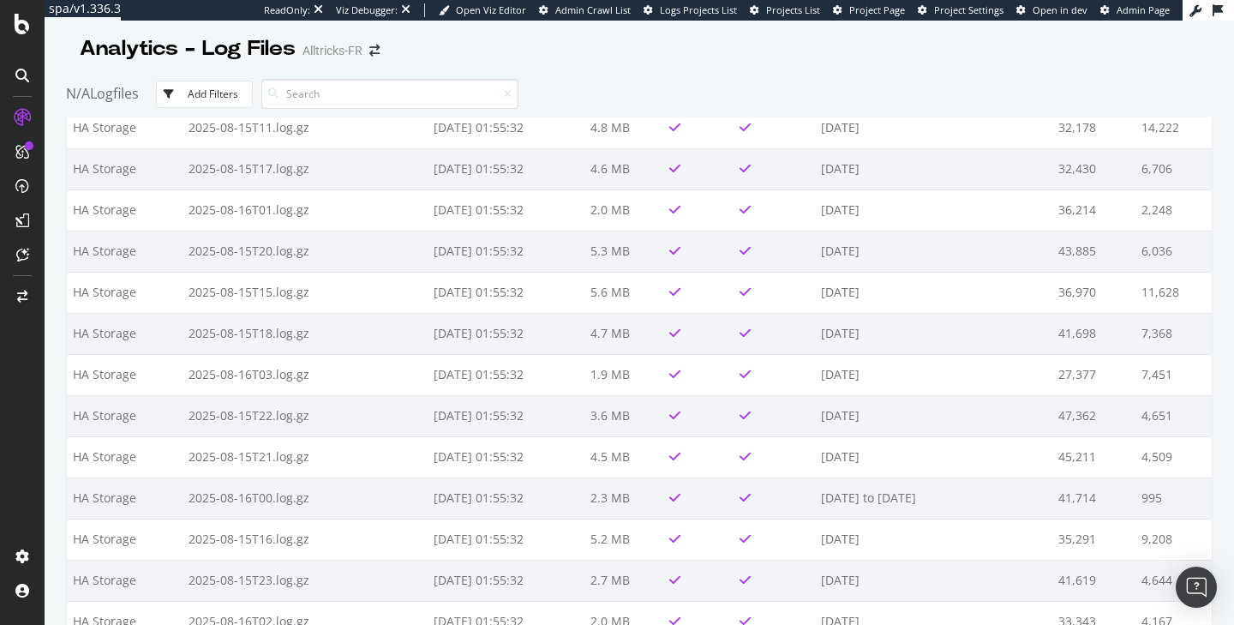
scroll to position [4617, 0]
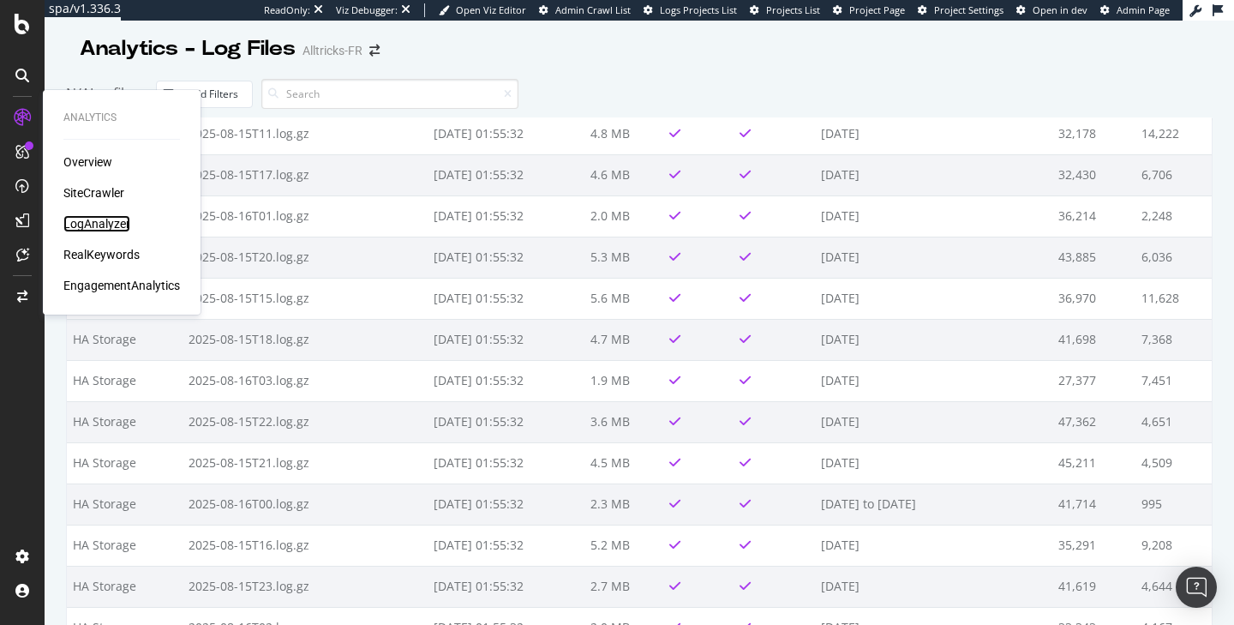
click at [113, 219] on div "LogAnalyzer" at bounding box center [96, 223] width 67 height 17
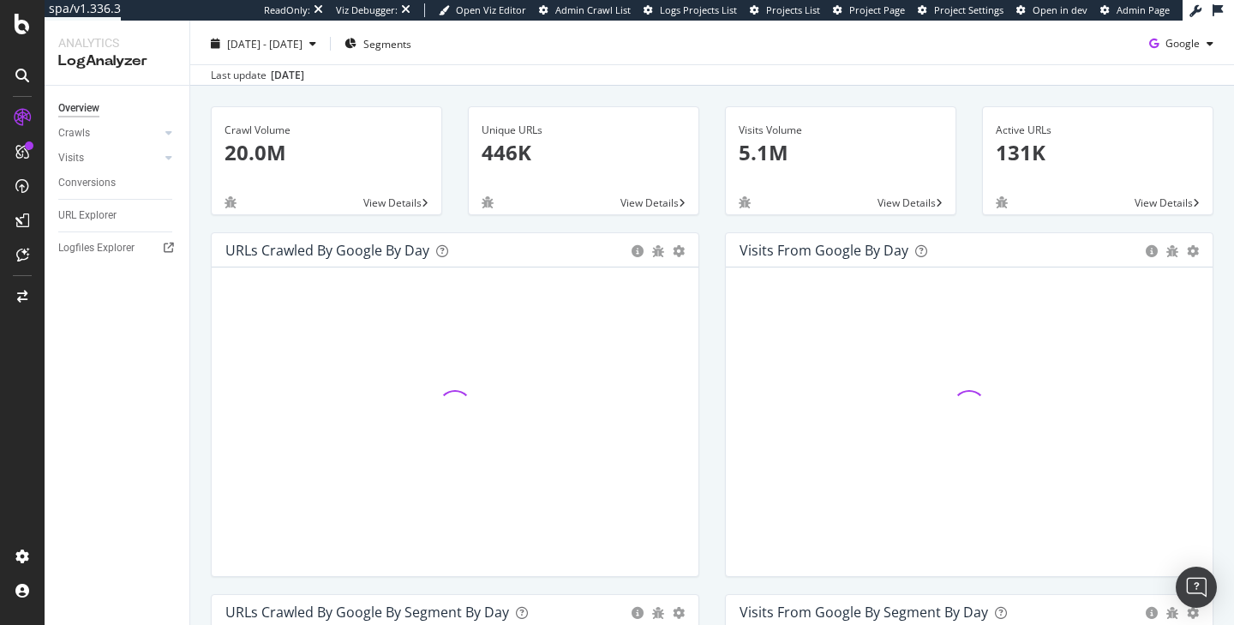
scroll to position [45, 0]
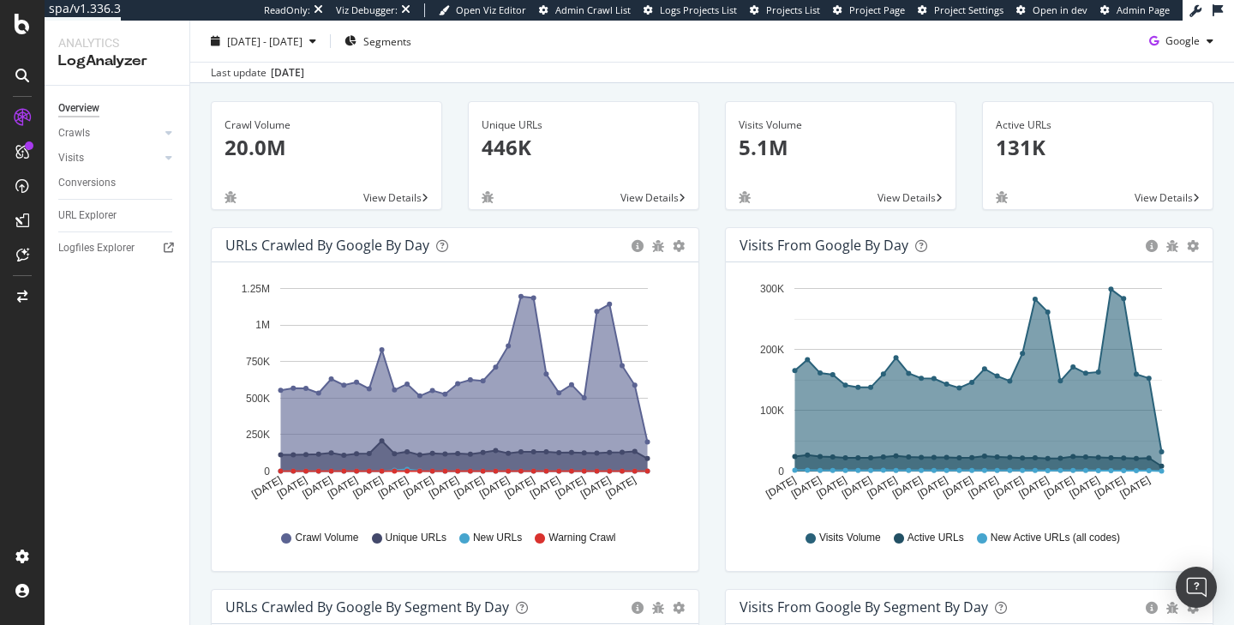
click at [105, 259] on div "Logfiles Explorer" at bounding box center [123, 248] width 131 height 25
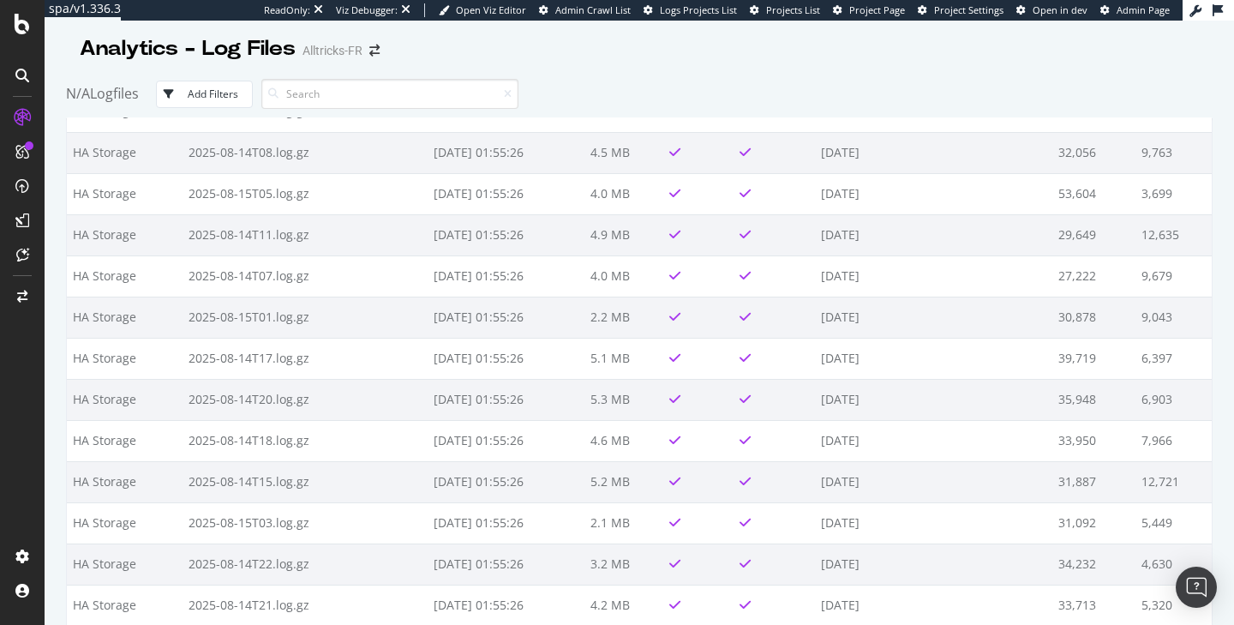
scroll to position [5464, 0]
click at [876, 14] on span "Project Page" at bounding box center [877, 9] width 56 height 13
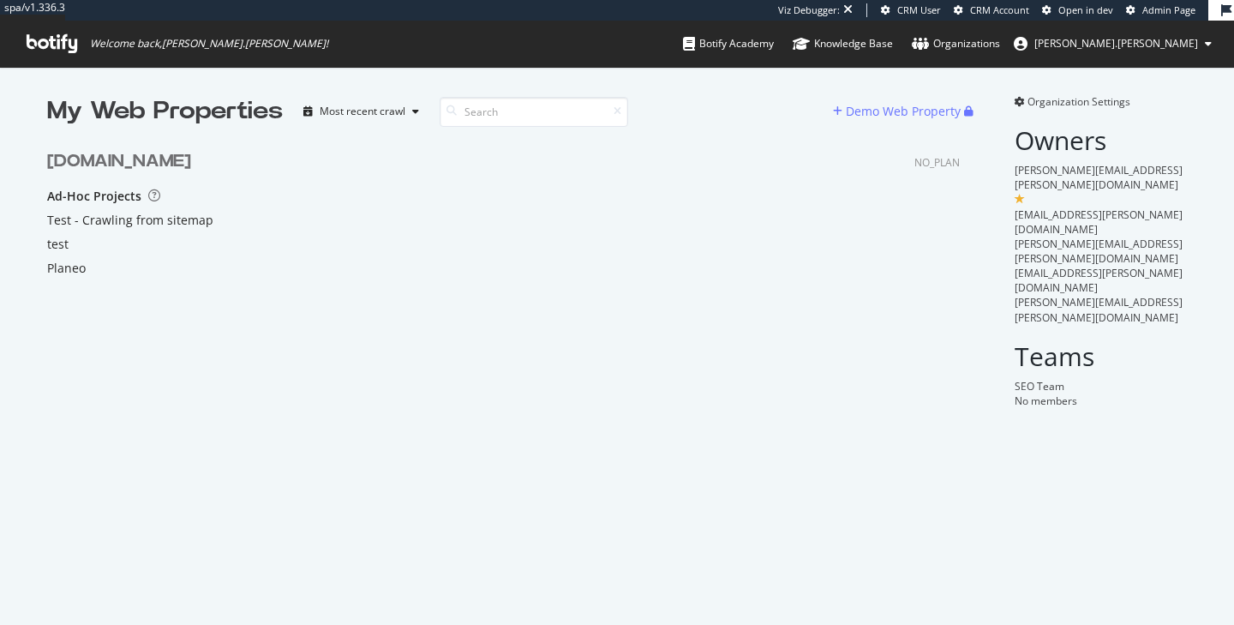
scroll to position [242, 926]
